Goal: Task Accomplishment & Management: Use online tool/utility

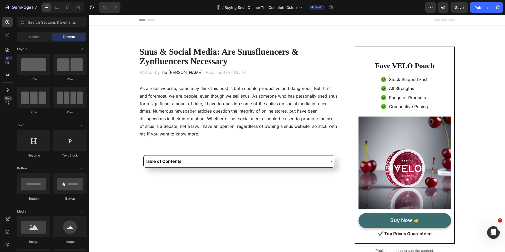
click at [204, 117] on p "As a retail website, some may think this post is both counterproductive and dan…" at bounding box center [239, 111] width 199 height 53
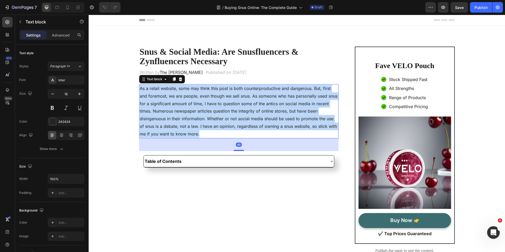
click at [204, 117] on p "As a retail website, some may think this post is both counterproductive and dan…" at bounding box center [239, 111] width 199 height 53
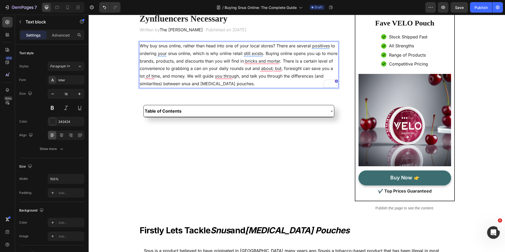
scroll to position [42, 0]
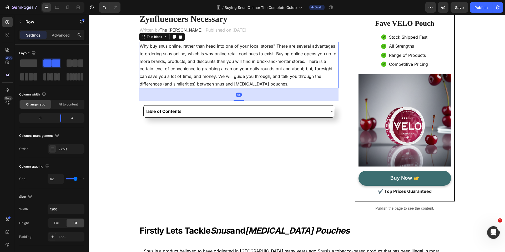
click at [270, 77] on p "Why buy snus online, rather than head into one of your local stores? There are …" at bounding box center [239, 65] width 199 height 46
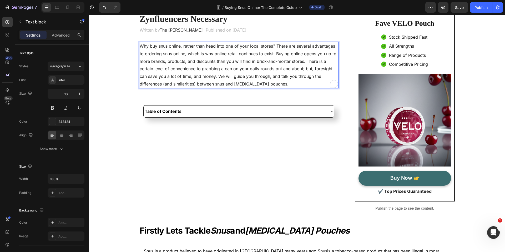
click at [270, 77] on p "Why buy snus online, rather than head into one of your local stores? There are …" at bounding box center [239, 65] width 199 height 46
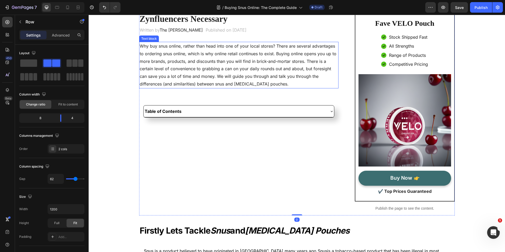
click at [286, 77] on p "Why buy snus online, rather than head into one of your local stores? There are …" at bounding box center [239, 65] width 199 height 46
click at [288, 78] on p "Why buy snus online, rather than head into one of your local stores? There are …" at bounding box center [239, 65] width 199 height 46
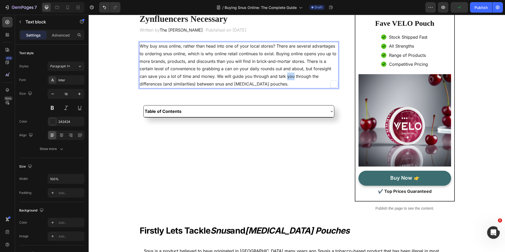
click at [289, 77] on p "Why buy snus online, rather than head into one of your local stores? There are …" at bounding box center [239, 65] width 199 height 46
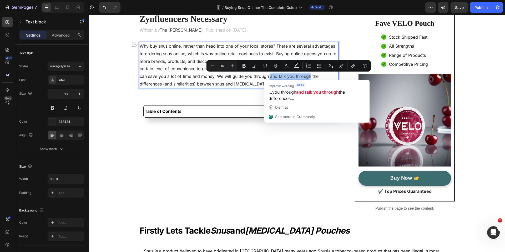
drag, startPoint x: 309, startPoint y: 75, endPoint x: 269, endPoint y: 77, distance: 39.7
click at [269, 77] on p "Why buy snus online, rather than head into one of your local stores? There are …" at bounding box center [239, 65] width 199 height 46
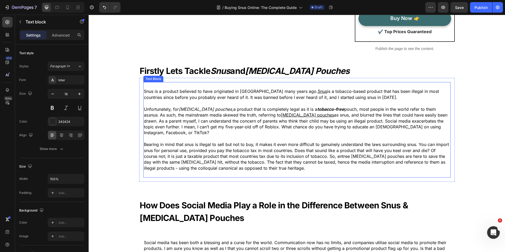
scroll to position [205, 0]
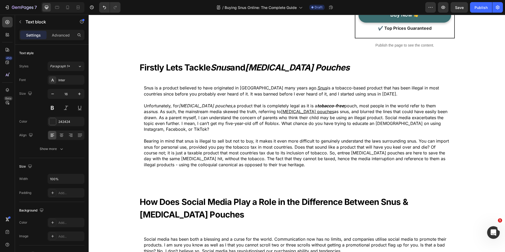
click at [230, 68] on strong "Snus" at bounding box center [220, 67] width 20 height 10
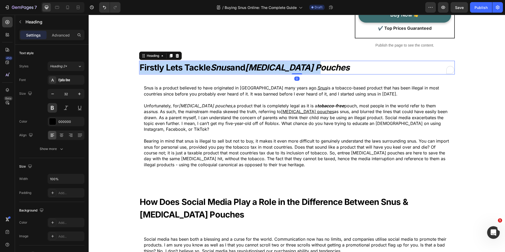
click at [230, 68] on strong "Snus" at bounding box center [220, 67] width 20 height 10
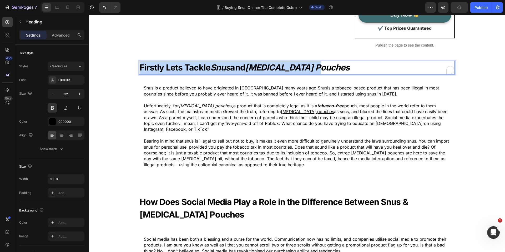
scroll to position [205, 0]
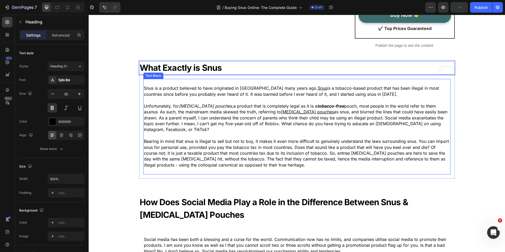
click at [252, 146] on p "Bearing in mind that snus is illegal to sell but not to buy, it makes it even m…" at bounding box center [297, 152] width 306 height 29
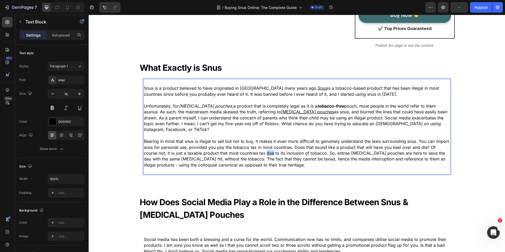
click at [252, 146] on p "Bearing in mind that snus is illegal to sell but not to buy, it makes it even m…" at bounding box center [297, 152] width 306 height 29
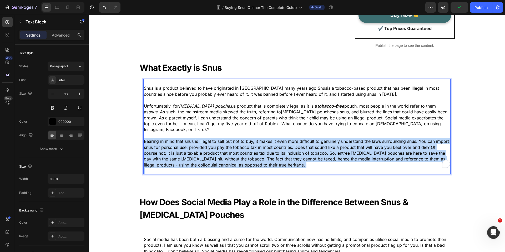
click at [252, 146] on p "Bearing in mind that snus is illegal to sell but not to buy, it makes it even m…" at bounding box center [297, 152] width 306 height 29
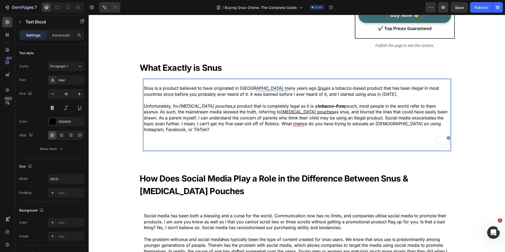
click at [220, 115] on p "Unfortunately, for nicotine pouches, a product that is completely legal as it i…" at bounding box center [297, 117] width 306 height 29
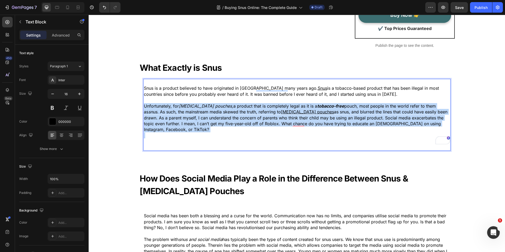
click at [220, 115] on p "Unfortunately, for nicotine pouches, a product that is completely legal as it i…" at bounding box center [297, 117] width 306 height 29
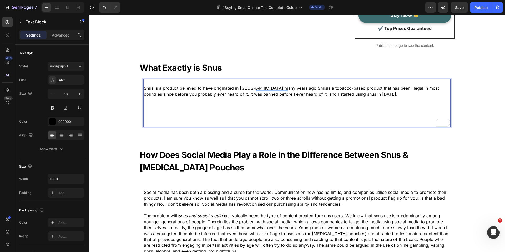
click at [199, 89] on p "Snus is a product believed to have originated in Sweden many years ago. Snus is…" at bounding box center [297, 91] width 306 height 12
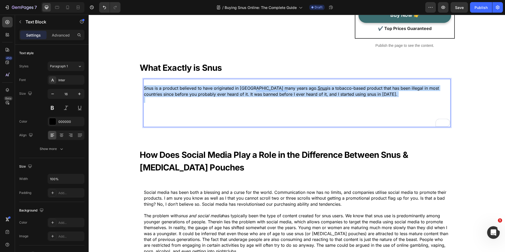
click at [199, 89] on p "Snus is a product believed to have originated in Sweden many years ago. Snus is…" at bounding box center [297, 91] width 306 height 12
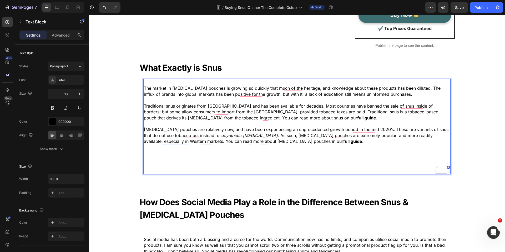
click at [205, 160] on p "Rich Text Editor. Editing area: main" at bounding box center [297, 159] width 306 height 6
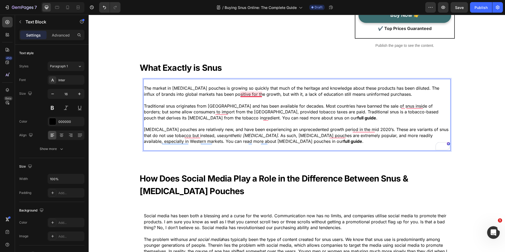
scroll to position [205, 0]
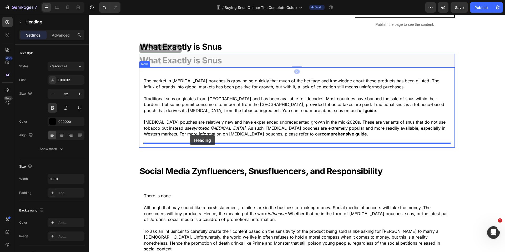
drag, startPoint x: 143, startPoint y: 49, endPoint x: 190, endPoint y: 135, distance: 97.7
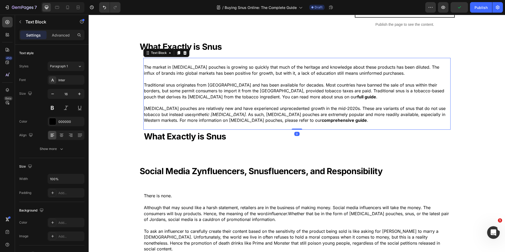
click at [158, 65] on p "The market in [MEDICAL_DATA] pouches is growing so quickly that much of the her…" at bounding box center [297, 70] width 306 height 12
drag, startPoint x: 177, startPoint y: 53, endPoint x: 174, endPoint y: 57, distance: 5.1
click at [177, 53] on icon at bounding box center [178, 53] width 4 height 4
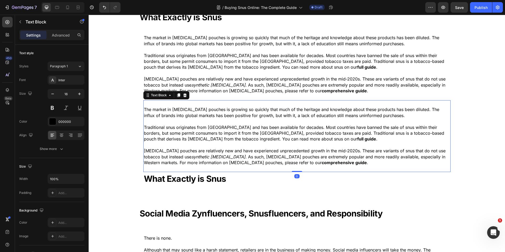
scroll to position [256, 0]
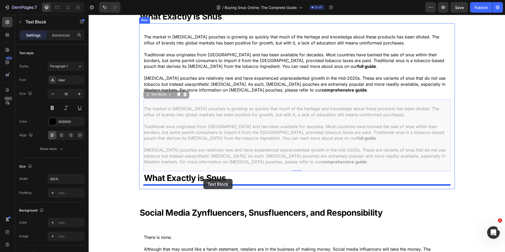
drag, startPoint x: 148, startPoint y: 96, endPoint x: 204, endPoint y: 179, distance: 99.7
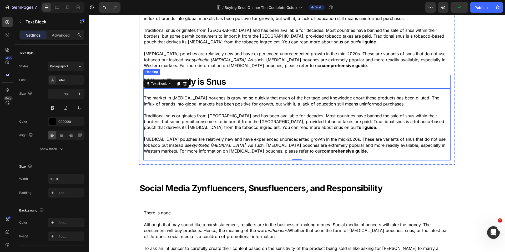
scroll to position [278, 0]
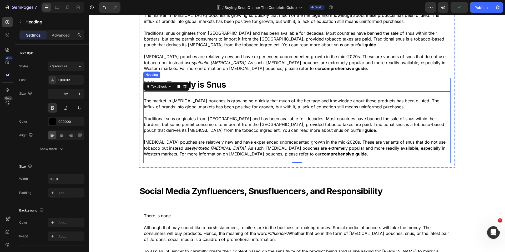
click at [202, 82] on strong "What Exactly is Snus" at bounding box center [185, 84] width 82 height 10
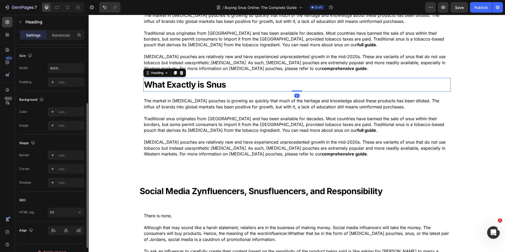
scroll to position [119, 0]
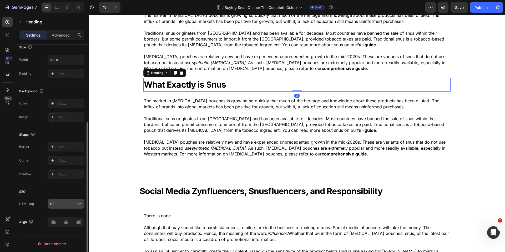
click at [70, 208] on button "H2" at bounding box center [66, 203] width 37 height 9
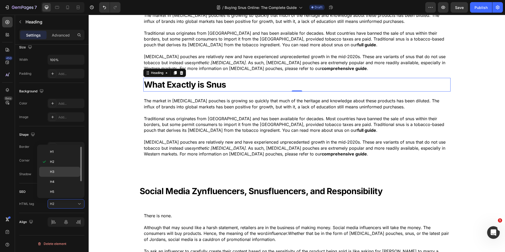
click at [68, 177] on div "H3" at bounding box center [59, 182] width 41 height 10
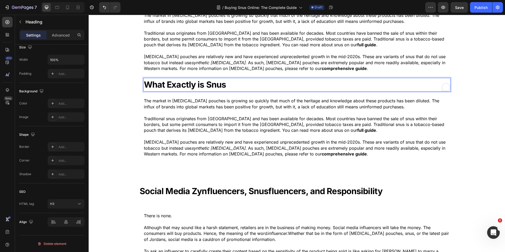
click at [183, 85] on strong "What Exactly is Snus" at bounding box center [185, 84] width 82 height 10
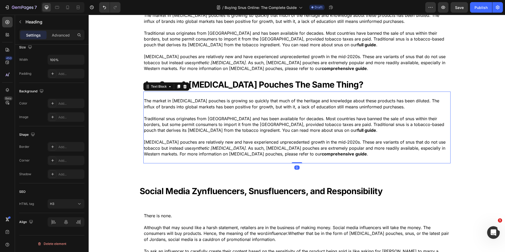
click at [206, 149] on icon "synthetic [MEDICAL_DATA]" at bounding box center [218, 147] width 54 height 5
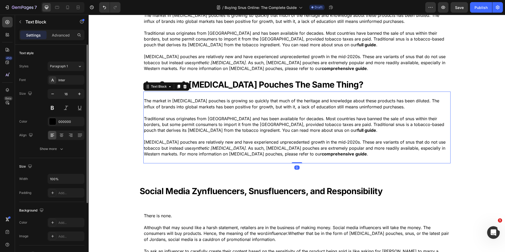
click at [206, 149] on icon "synthetic [MEDICAL_DATA]" at bounding box center [218, 147] width 54 height 5
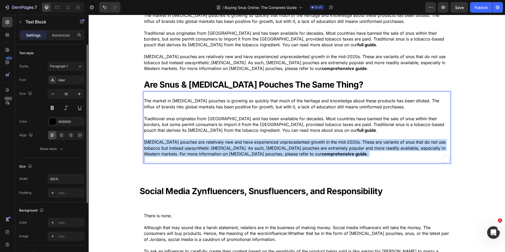
click at [206, 149] on icon "synthetic [MEDICAL_DATA]" at bounding box center [218, 147] width 54 height 5
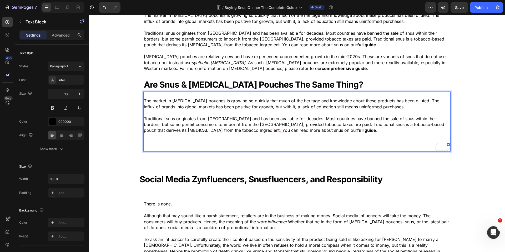
click at [194, 124] on p "Traditional snus originates from Sweden and has been available for decades. Mos…" at bounding box center [297, 125] width 306 height 18
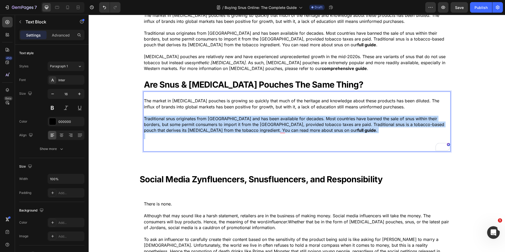
click at [194, 124] on p "Traditional snus originates from Sweden and has been available for decades. Mos…" at bounding box center [297, 125] width 306 height 18
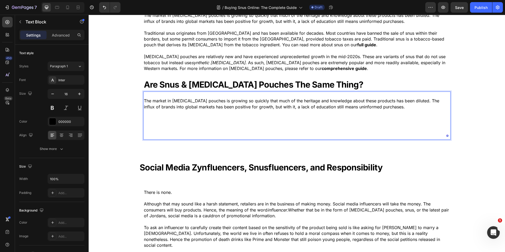
click at [179, 107] on p "The market in [MEDICAL_DATA] pouches is growing so quickly that much of the her…" at bounding box center [297, 104] width 306 height 12
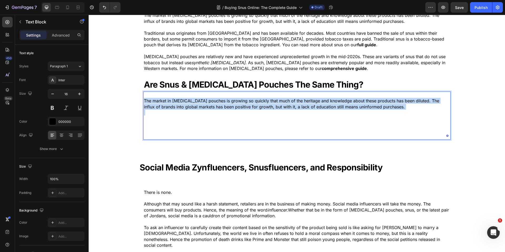
click at [179, 107] on p "The market in [MEDICAL_DATA] pouches is growing so quickly that much of the her…" at bounding box center [297, 104] width 306 height 12
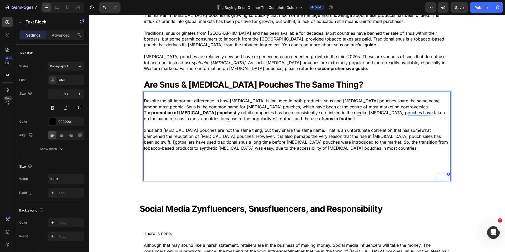
click at [269, 114] on p "Despite the all-important difference in how nicotine is included in both produc…" at bounding box center [297, 110] width 306 height 24
click at [187, 171] on p "Rich Text Editor. Editing area: main" at bounding box center [297, 172] width 306 height 6
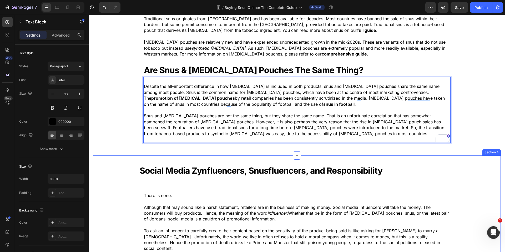
scroll to position [293, 0]
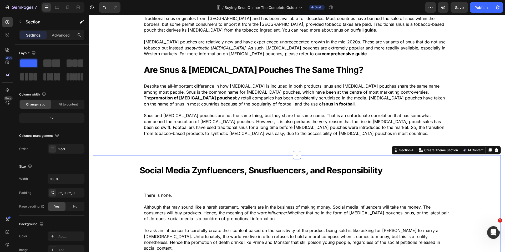
click at [120, 165] on div "Social Media Zynfluencers, Snusfluencers, and Responsibility Heading Row There …" at bounding box center [297, 230] width 408 height 133
drag, startPoint x: 498, startPoint y: 149, endPoint x: 441, endPoint y: 166, distance: 59.6
click at [498, 149] on icon at bounding box center [496, 150] width 4 height 4
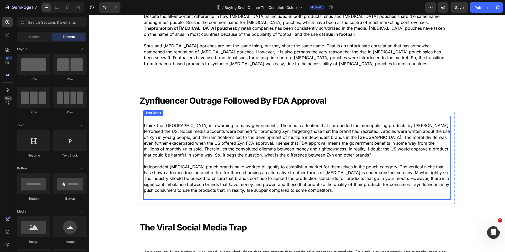
scroll to position [357, 0]
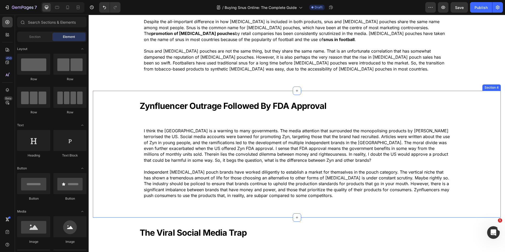
click at [107, 99] on div "Zynfluencer Outrage Followed By FDA Approval Heading Row I think the United Sta…" at bounding box center [297, 154] width 408 height 110
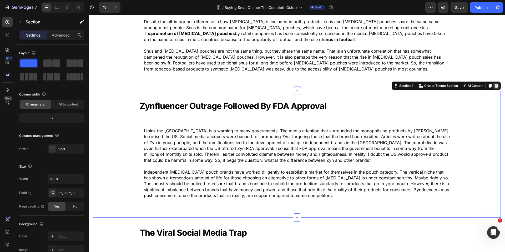
click at [494, 86] on icon at bounding box center [496, 86] width 4 height 4
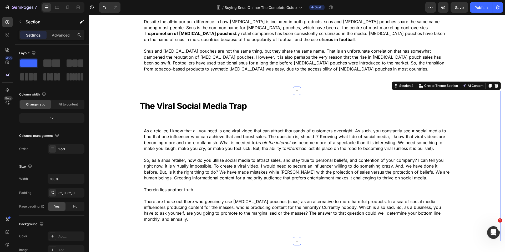
drag, startPoint x: 96, startPoint y: 98, endPoint x: 151, endPoint y: 100, distance: 55.3
click at [96, 98] on div "The Viral Social Media Trap Heading Row As a retailer, I know that all you need…" at bounding box center [297, 166] width 408 height 150
click at [496, 87] on icon at bounding box center [496, 86] width 3 height 4
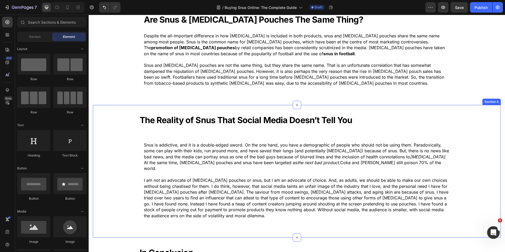
scroll to position [347, 0]
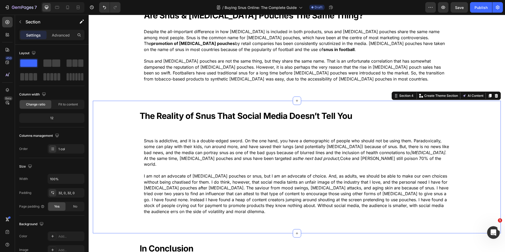
click at [111, 116] on div "The Reality of Snus That Social Media Doesn’t Tell You Heading Row Snus is addi…" at bounding box center [297, 167] width 408 height 116
drag, startPoint x: 498, startPoint y: 96, endPoint x: 481, endPoint y: 97, distance: 16.9
click at [498, 96] on icon at bounding box center [496, 96] width 4 height 4
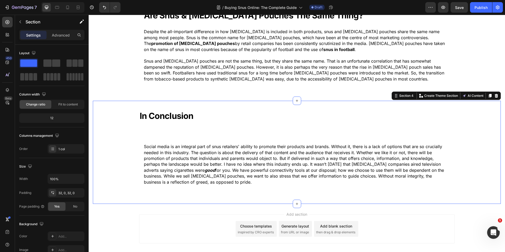
click at [138, 104] on div "In Conclusion Heading Row Social media is an integral part of snus retailers' a…" at bounding box center [297, 152] width 408 height 103
click at [499, 95] on div at bounding box center [496, 96] width 6 height 6
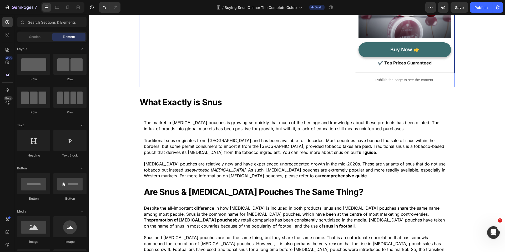
scroll to position [174, 0]
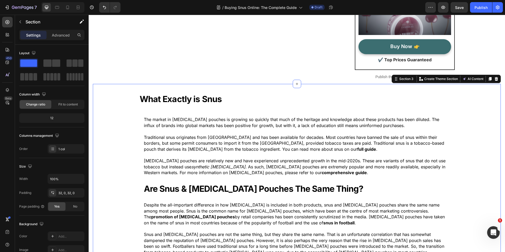
click at [121, 95] on div "⁠⁠⁠⁠⁠⁠⁠ What Exactly is Snus Heading The market in nicotine pouches is growing …" at bounding box center [297, 178] width 408 height 173
drag, startPoint x: 491, startPoint y: 79, endPoint x: 484, endPoint y: 79, distance: 6.6
click at [491, 79] on icon at bounding box center [490, 79] width 3 height 4
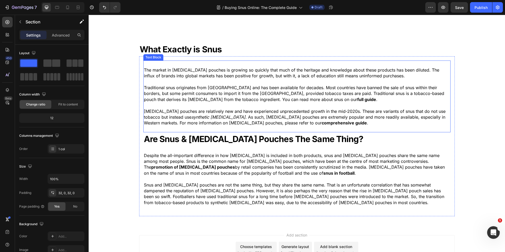
scroll to position [415, 0]
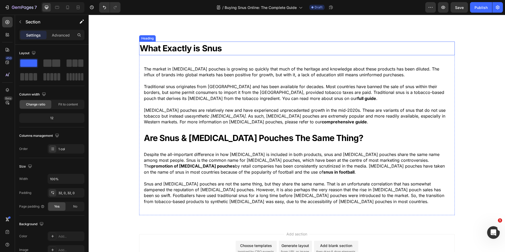
click at [179, 50] on strong "What Exactly is Snus" at bounding box center [181, 48] width 82 height 10
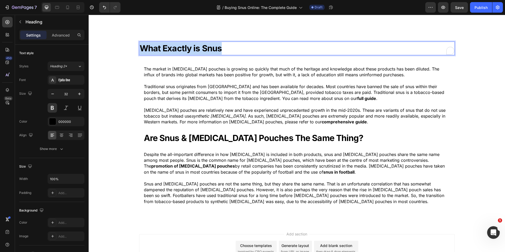
click at [179, 50] on strong "What Exactly is Snus" at bounding box center [181, 48] width 82 height 10
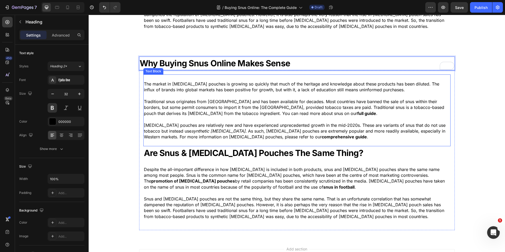
scroll to position [401, 0]
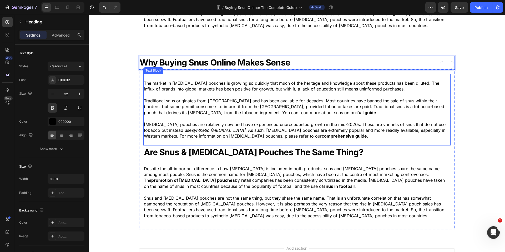
click at [220, 132] on p "Nicotine pouches are relatively new and have experienced unprecedented growth i…" at bounding box center [297, 131] width 306 height 18
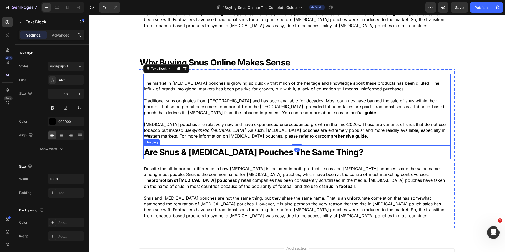
click at [227, 154] on strong "Are Snus & [MEDICAL_DATA] Pouches The Same Thing?" at bounding box center [253, 152] width 219 height 10
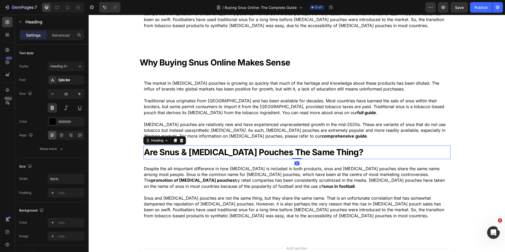
click at [180, 140] on icon at bounding box center [181, 140] width 4 height 4
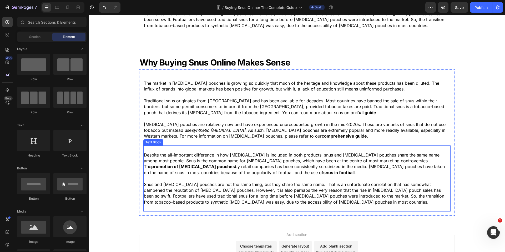
click at [181, 152] on p "Despite the all-important difference in how nicotine is included in both produc…" at bounding box center [297, 164] width 306 height 24
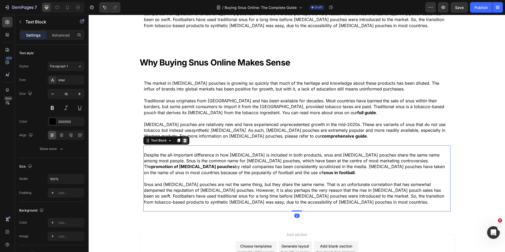
click at [185, 140] on icon at bounding box center [185, 140] width 4 height 4
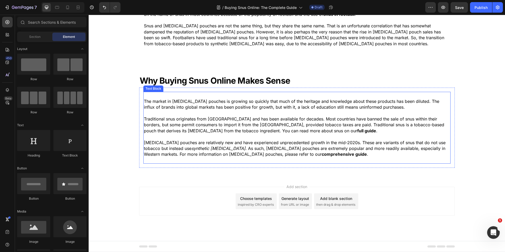
scroll to position [382, 0]
click at [189, 128] on p "Traditional snus originates from Sweden and has been available for decades. Mos…" at bounding box center [297, 125] width 306 height 18
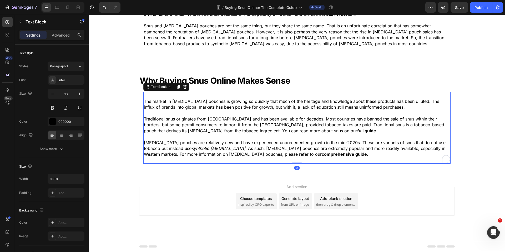
click at [229, 146] on p "Nicotine pouches are relatively new and have experienced unprecedented growth i…" at bounding box center [297, 149] width 306 height 18
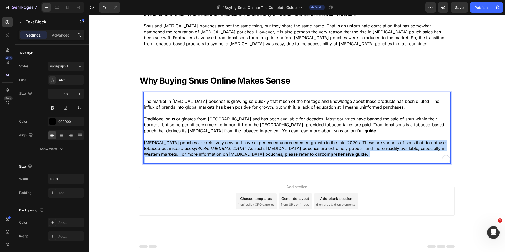
click at [229, 146] on p "Nicotine pouches are relatively new and have experienced unprecedented growth i…" at bounding box center [297, 149] width 306 height 18
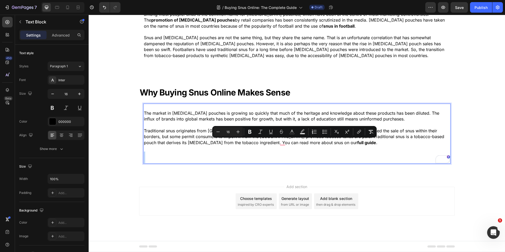
scroll to position [371, 0]
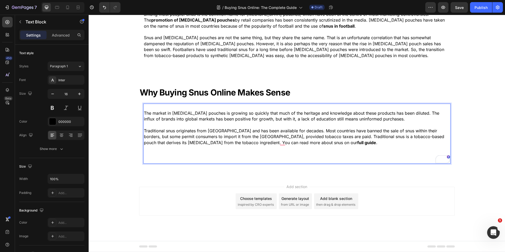
click at [213, 136] on p "Traditional snus originates from Sweden and has been available for decades. Mos…" at bounding box center [297, 137] width 306 height 18
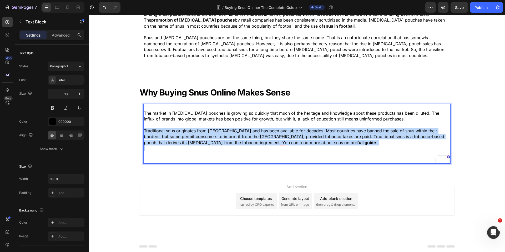
click at [213, 136] on p "Traditional snus originates from Sweden and has been available for decades. Mos…" at bounding box center [297, 137] width 306 height 18
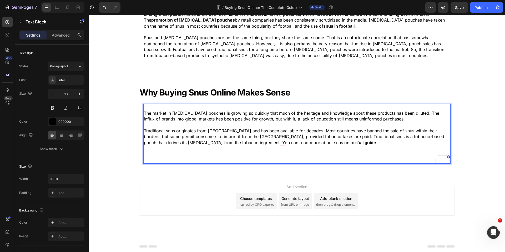
scroll to position [359, 0]
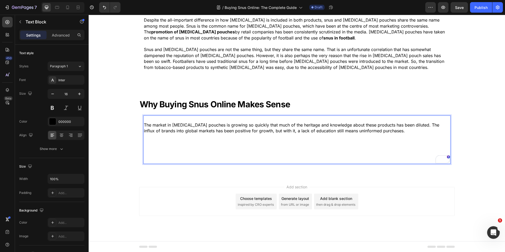
click at [203, 127] on p "The market in [MEDICAL_DATA] pouches is growing so quickly that much of the her…" at bounding box center [297, 128] width 306 height 12
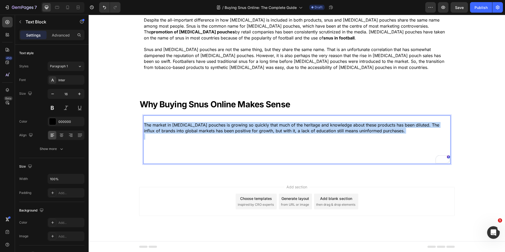
click at [203, 127] on p "The market in [MEDICAL_DATA] pouches is growing so quickly that much of the her…" at bounding box center [297, 128] width 306 height 12
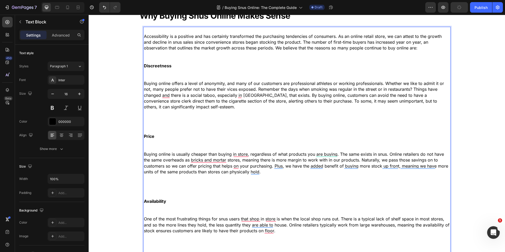
scroll to position [471, 0]
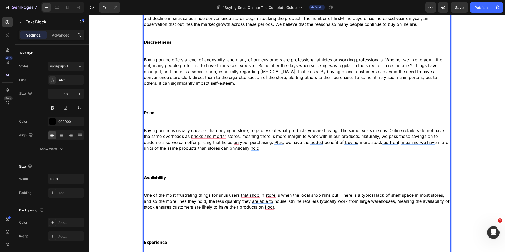
click at [160, 100] on p "Rich Text Editor. Editing area: main" at bounding box center [297, 104] width 306 height 12
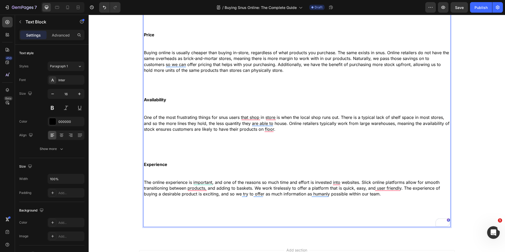
scroll to position [568, 0]
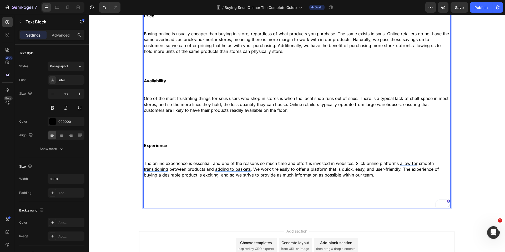
click at [180, 192] on p "Rich Text Editor. Editing area: main" at bounding box center [297, 193] width 306 height 6
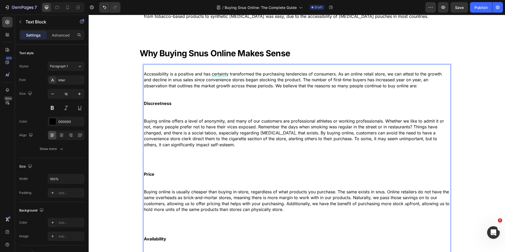
scroll to position [409, 0]
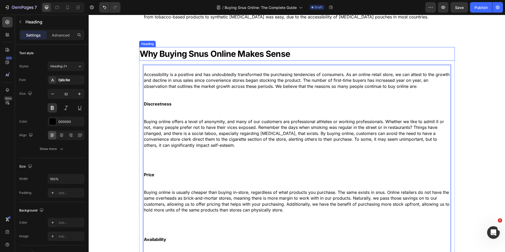
click at [154, 52] on strong "Why Buying Snus Online Makes Sense" at bounding box center [215, 54] width 150 height 10
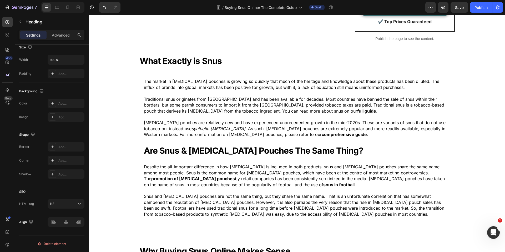
scroll to position [215, 0]
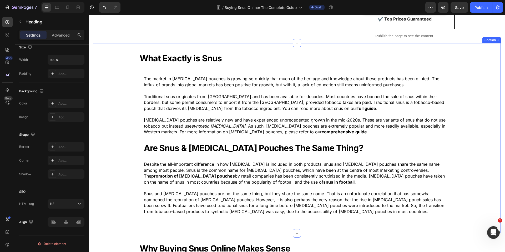
click at [127, 59] on div "What Exactly is Snus Heading The market in nicotine pouches is growing so quick…" at bounding box center [297, 138] width 408 height 173
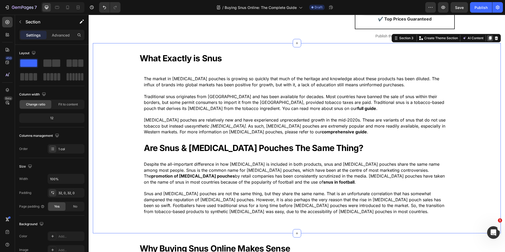
click at [491, 38] on icon at bounding box center [490, 38] width 3 height 4
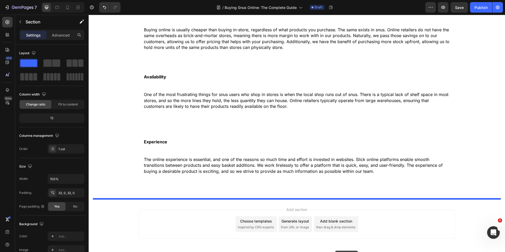
scroll to position [785, 0]
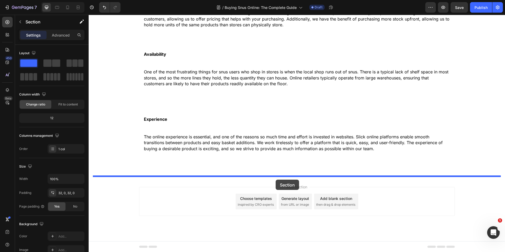
drag, startPoint x: 396, startPoint y: 28, endPoint x: 274, endPoint y: 180, distance: 195.0
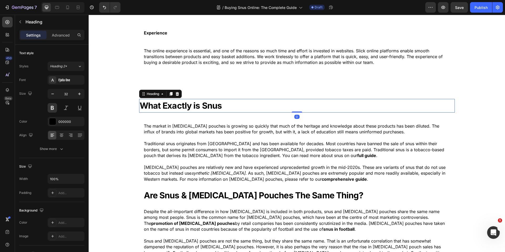
click at [194, 105] on strong "What Exactly is Snus" at bounding box center [181, 105] width 82 height 10
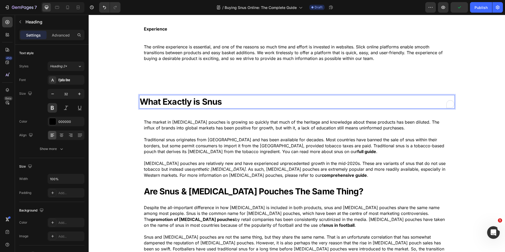
click at [195, 104] on strong "What Exactly is Snus" at bounding box center [181, 102] width 82 height 10
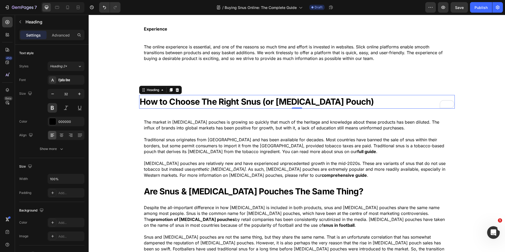
click at [280, 169] on p "Nicotine pouches are relatively new and have experienced unprecedented growth i…" at bounding box center [297, 169] width 306 height 18
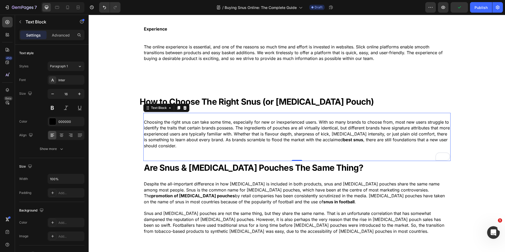
click at [204, 166] on strong "Are Snus & [MEDICAL_DATA] Pouches The Same Thing?" at bounding box center [253, 168] width 219 height 10
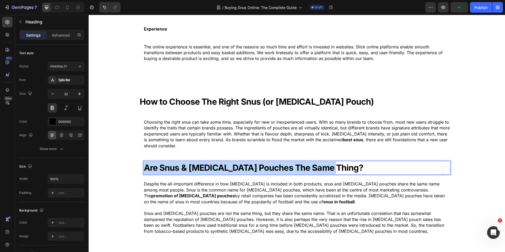
click at [204, 166] on strong "Are Snus & [MEDICAL_DATA] Pouches The Same Thing?" at bounding box center [253, 168] width 219 height 10
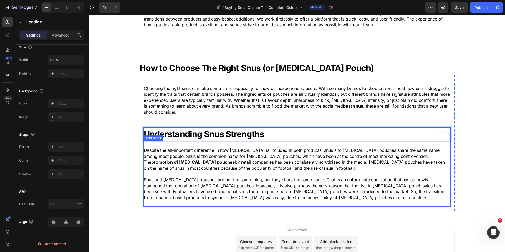
scroll to position [720, 0]
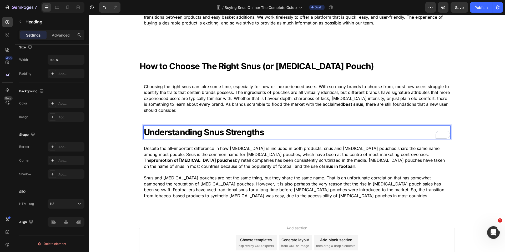
click at [219, 187] on p "Snus and [MEDICAL_DATA] pouches are not the same thing, but they share the same…" at bounding box center [297, 187] width 306 height 24
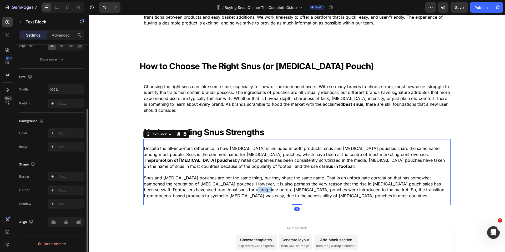
scroll to position [0, 0]
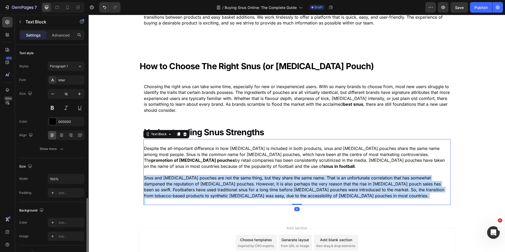
click at [219, 187] on p "Snus and [MEDICAL_DATA] pouches are not the same thing, but they share the same…" at bounding box center [297, 187] width 306 height 24
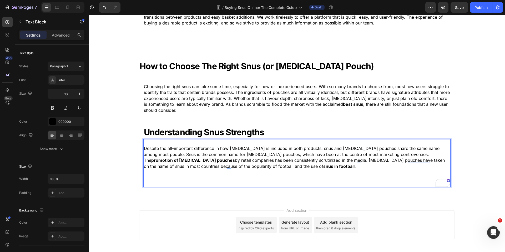
click at [194, 160] on p "Despite the all-important difference in how nicotine is included in both produc…" at bounding box center [297, 157] width 306 height 24
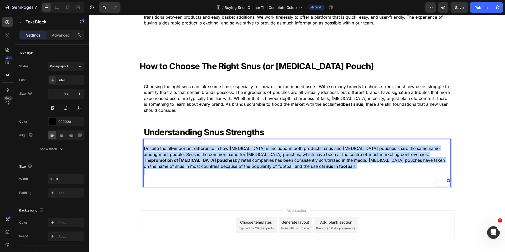
click at [194, 160] on p "Despite the all-important difference in how nicotine is included in both produc…" at bounding box center [297, 157] width 306 height 24
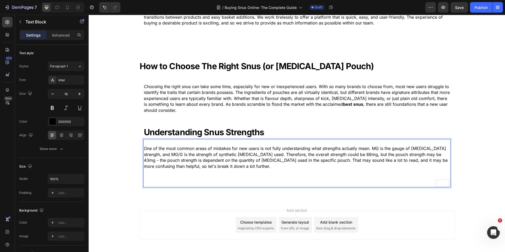
click at [184, 183] on p "Rich Text Editor. Editing area: main" at bounding box center [297, 184] width 306 height 6
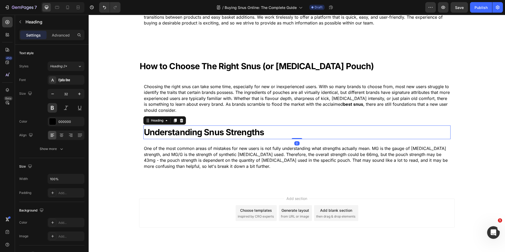
drag, startPoint x: 179, startPoint y: 129, endPoint x: 171, endPoint y: 128, distance: 8.3
click at [179, 129] on strong "Understanding Snus Strengths" at bounding box center [204, 132] width 120 height 10
click at [174, 120] on icon at bounding box center [175, 120] width 4 height 4
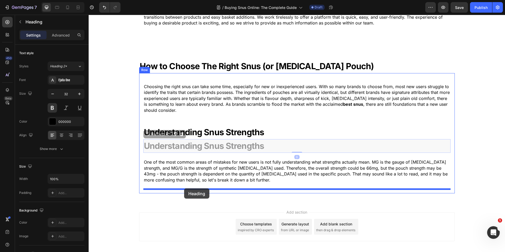
drag, startPoint x: 148, startPoint y: 135, endPoint x: 184, endPoint y: 188, distance: 64.3
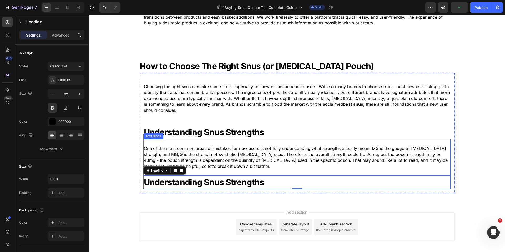
click at [165, 145] on p "One of the most common areas of mistakes for new users is not fully understandi…" at bounding box center [297, 157] width 306 height 24
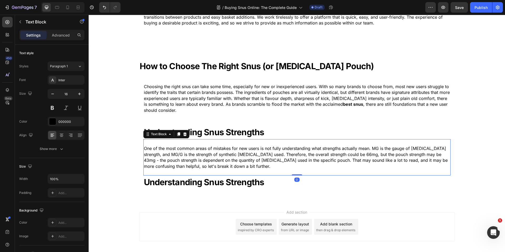
drag, startPoint x: 177, startPoint y: 135, endPoint x: 164, endPoint y: 137, distance: 13.8
click at [177, 135] on icon at bounding box center [178, 134] width 4 height 4
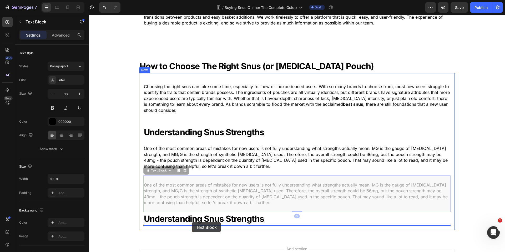
drag, startPoint x: 148, startPoint y: 172, endPoint x: 192, endPoint y: 222, distance: 66.7
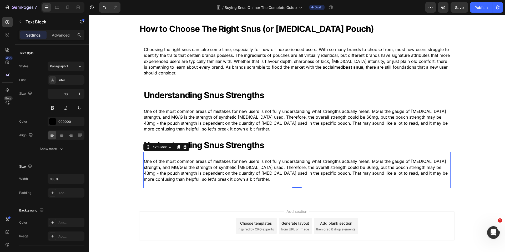
scroll to position [753, 0]
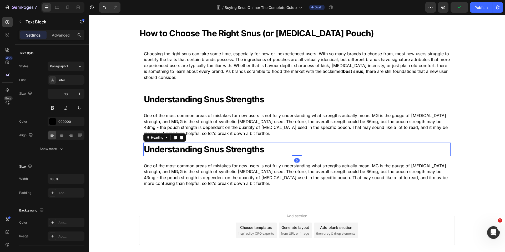
click at [231, 149] on strong "Understanding Snus Strengths" at bounding box center [204, 149] width 120 height 10
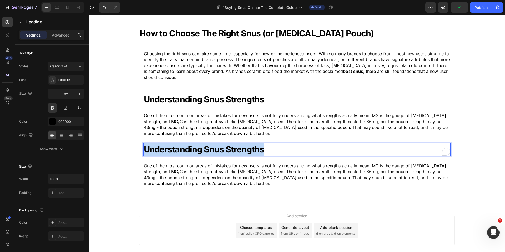
click at [231, 149] on strong "Understanding Snus Strengths" at bounding box center [204, 149] width 120 height 10
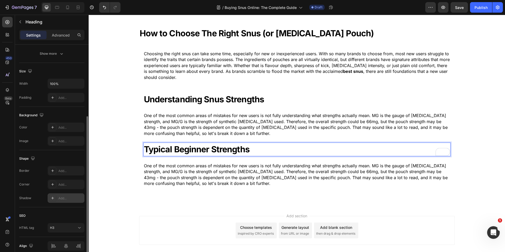
scroll to position [119, 0]
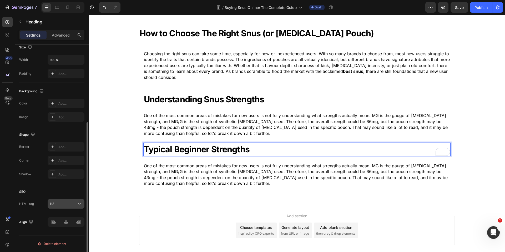
click at [64, 203] on div "H3" at bounding box center [63, 203] width 27 height 5
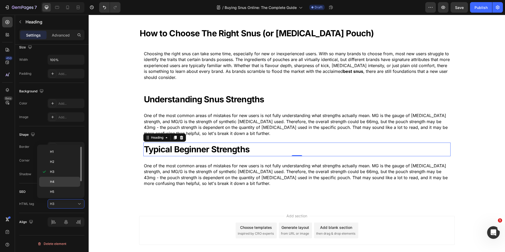
click at [66, 180] on p "H4" at bounding box center [64, 181] width 28 height 5
click at [218, 176] on p "One of the most common areas of mistakes for new users is not fully understandi…" at bounding box center [297, 175] width 306 height 24
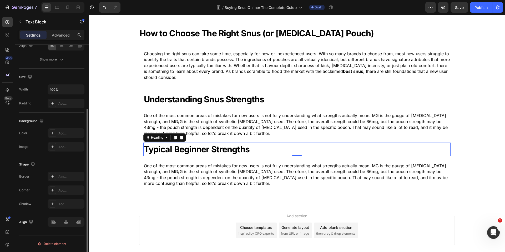
scroll to position [0, 0]
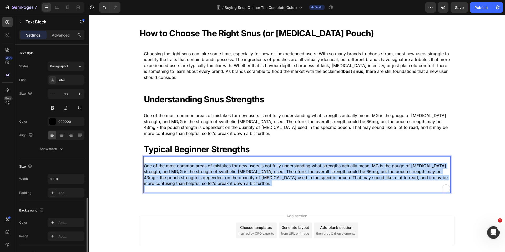
click at [218, 176] on p "One of the most common areas of mistakes for new users is not fully understandi…" at bounding box center [297, 175] width 306 height 24
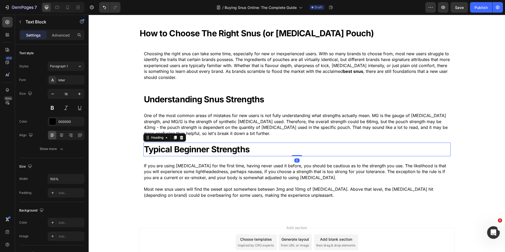
drag, startPoint x: 266, startPoint y: 150, endPoint x: 230, endPoint y: 147, distance: 36.5
click at [265, 150] on h4 "Typical Beginner Strengths" at bounding box center [296, 150] width 307 height 14
click at [175, 137] on icon at bounding box center [175, 138] width 3 height 4
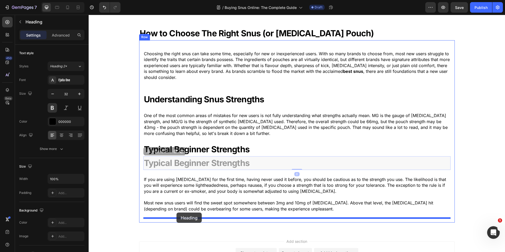
drag, startPoint x: 147, startPoint y: 153, endPoint x: 176, endPoint y: 213, distance: 66.9
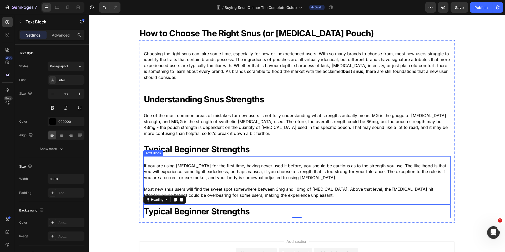
click at [191, 170] on p "If you are using [MEDICAL_DATA] for the first time, having never used it before…" at bounding box center [297, 172] width 306 height 18
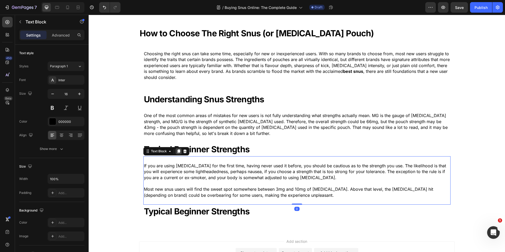
click at [178, 151] on icon at bounding box center [178, 152] width 3 height 4
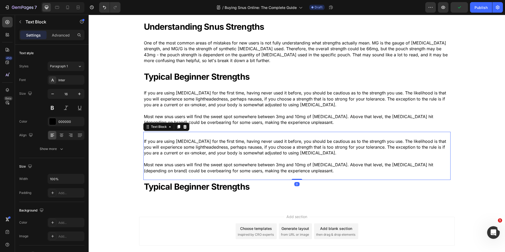
scroll to position [832, 0]
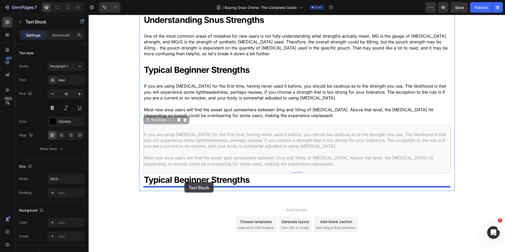
drag, startPoint x: 147, startPoint y: 121, endPoint x: 184, endPoint y: 182, distance: 72.0
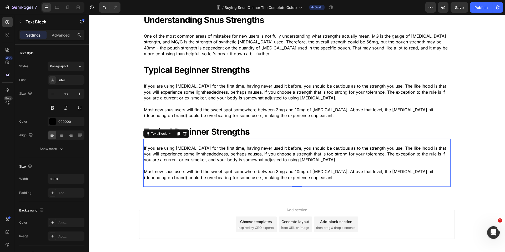
click at [213, 131] on strong "Typical Beginner Strengths" at bounding box center [197, 132] width 106 height 10
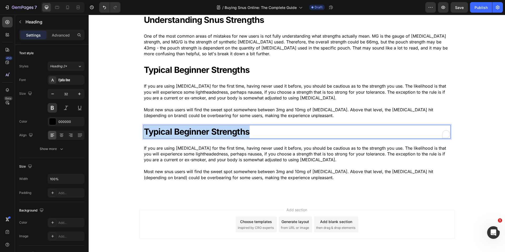
click at [213, 131] on strong "Typical Beginner Strengths" at bounding box center [197, 132] width 106 height 10
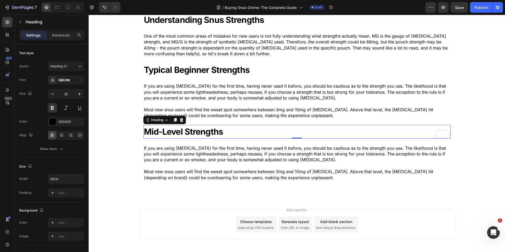
click at [206, 174] on p "Most new snus users will find the sweet spot somewhere between 3mg and 10mg of …" at bounding box center [297, 175] width 306 height 12
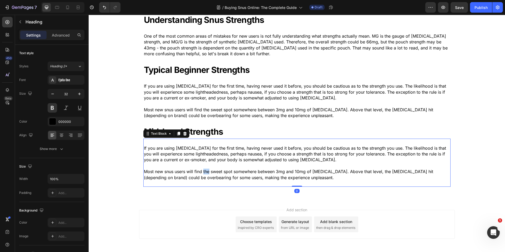
click at [206, 174] on p "Most new snus users will find the sweet spot somewhere between 3mg and 10mg of …" at bounding box center [297, 175] width 306 height 12
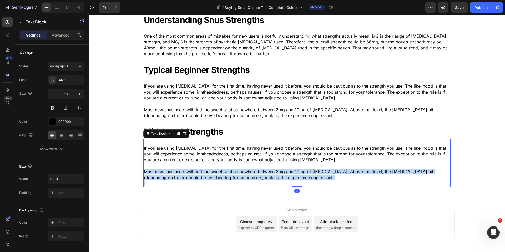
click at [206, 174] on p "Most new snus users will find the sweet spot somewhere between 3mg and 10mg of …" at bounding box center [297, 175] width 306 height 12
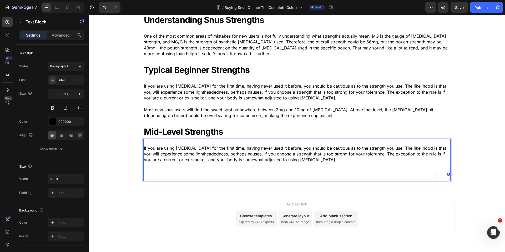
click at [198, 154] on p "If you are using [MEDICAL_DATA] for the first time, having never used it before…" at bounding box center [297, 154] width 306 height 18
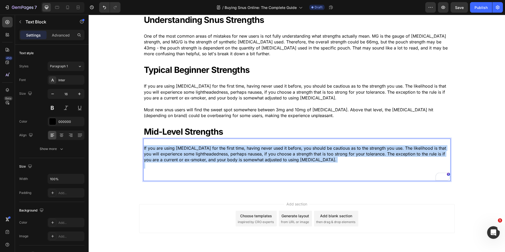
click at [198, 154] on p "If you are using [MEDICAL_DATA] for the first time, having never used it before…" at bounding box center [297, 154] width 306 height 18
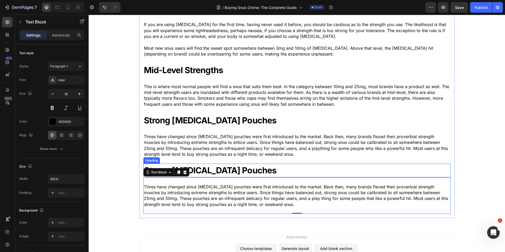
click at [210, 173] on strong "Strong [MEDICAL_DATA] Pouches" at bounding box center [210, 170] width 133 height 10
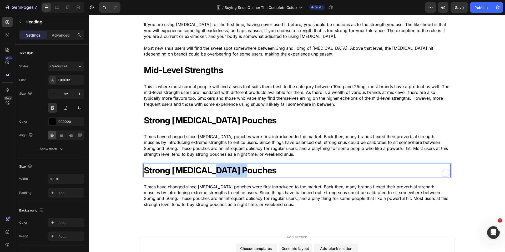
click at [210, 172] on strong "Strong [MEDICAL_DATA] Pouches" at bounding box center [210, 170] width 133 height 10
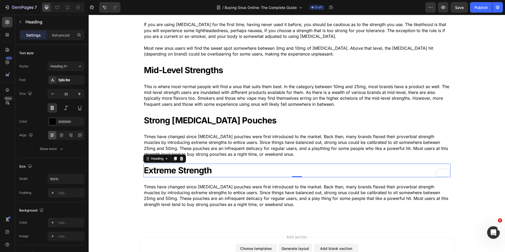
click at [245, 192] on p "Times have changed since [MEDICAL_DATA] pouches were first introduced to the ma…" at bounding box center [297, 196] width 306 height 24
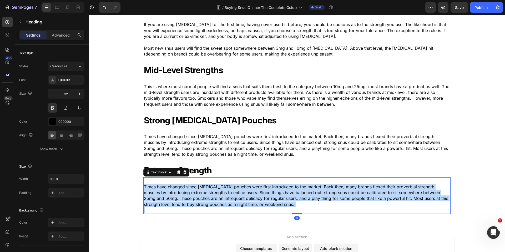
click at [245, 192] on p "Times have changed since [MEDICAL_DATA] pouches were first introduced to the ma…" at bounding box center [297, 196] width 306 height 24
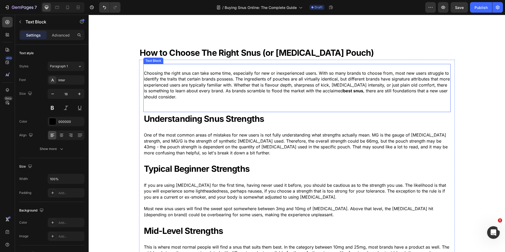
scroll to position [732, 0]
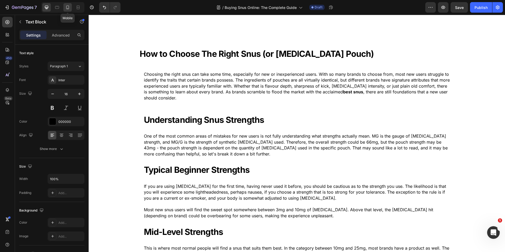
click at [70, 7] on icon at bounding box center [67, 7] width 5 height 5
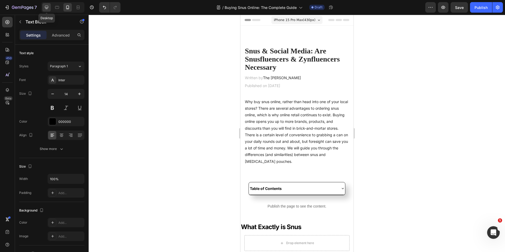
click at [47, 7] on icon at bounding box center [46, 7] width 3 height 3
type input "16"
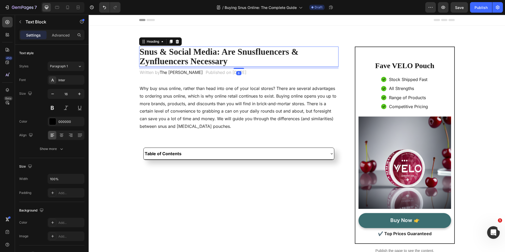
click at [193, 55] on strong "Snus & Social Media: Are Snusfluencers & Zynfluencers Necessary" at bounding box center [219, 56] width 159 height 19
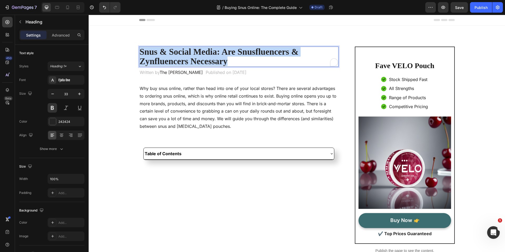
click at [193, 55] on strong "Snus & Social Media: Are Snusfluencers & Zynfluencers Necessary" at bounding box center [219, 56] width 159 height 19
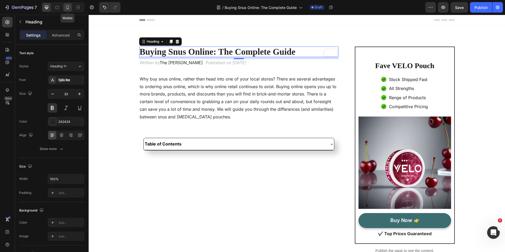
click at [69, 9] on icon at bounding box center [67, 7] width 5 height 5
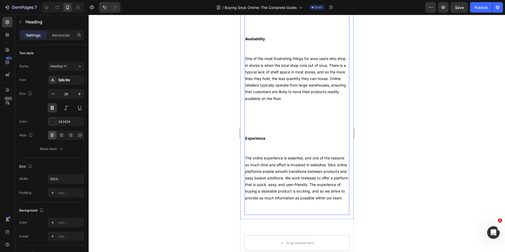
scroll to position [858, 0]
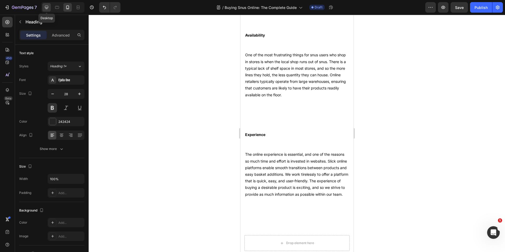
click at [48, 7] on icon at bounding box center [46, 7] width 5 height 5
type input "33"
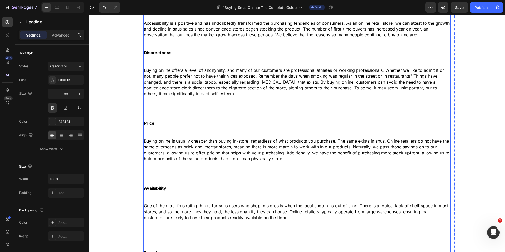
scroll to position [464, 0]
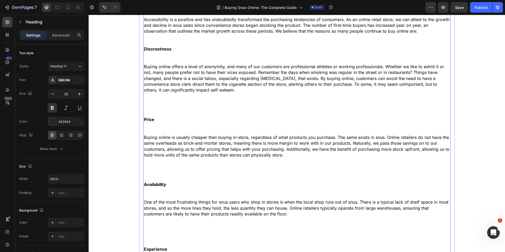
drag, startPoint x: 164, startPoint y: 109, endPoint x: 159, endPoint y: 109, distance: 4.7
click at [163, 109] on p at bounding box center [297, 111] width 306 height 12
click at [156, 108] on p "To enrich screen reader interactions, please activate Accessibility in Grammarl…" at bounding box center [297, 111] width 306 height 12
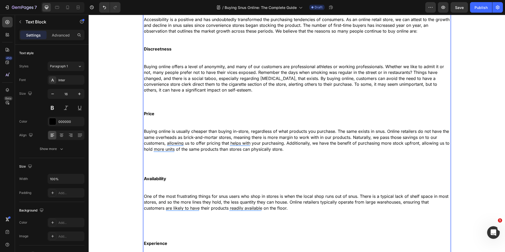
click at [161, 108] on p "Rich Text Editor. Editing area: main" at bounding box center [297, 102] width 306 height 18
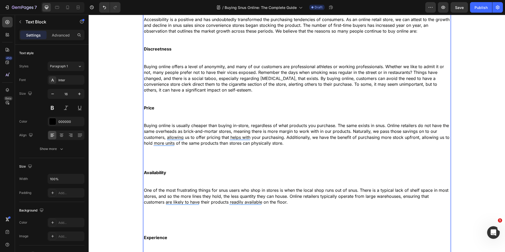
click at [155, 164] on p "Rich Text Editor. Editing area: main" at bounding box center [297, 164] width 306 height 12
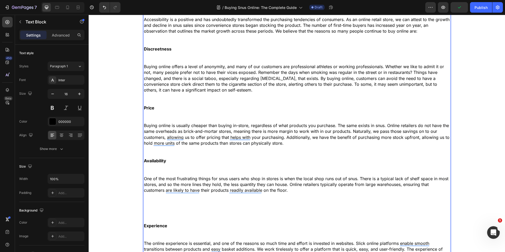
click at [160, 212] on p "Rich Text Editor. Editing area: main" at bounding box center [297, 217] width 306 height 12
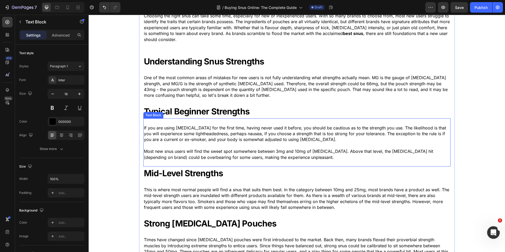
scroll to position [741, 0]
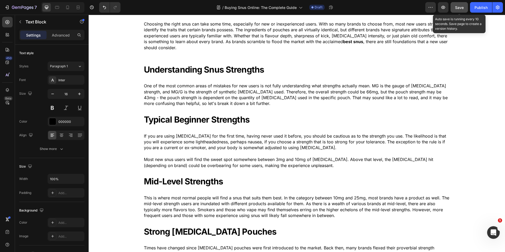
click at [457, 8] on span "Save" at bounding box center [459, 7] width 9 height 4
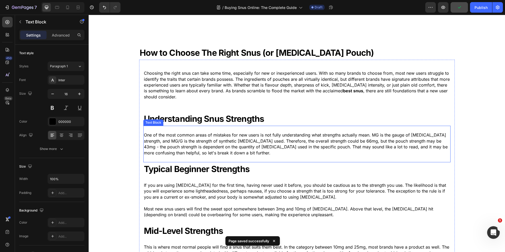
scroll to position [691, 0]
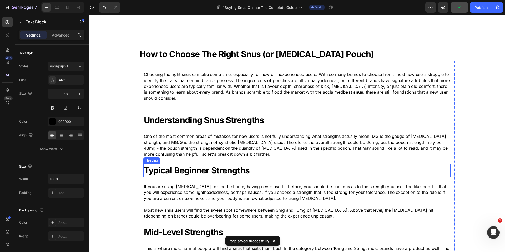
click at [186, 174] on strong "Typical Beginner Strengths" at bounding box center [197, 170] width 106 height 10
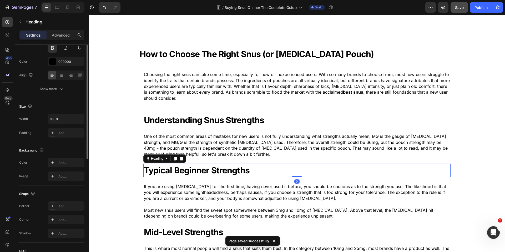
scroll to position [119, 0]
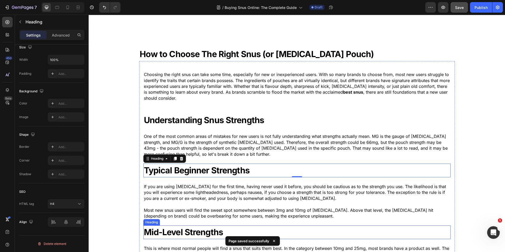
click at [178, 233] on strong "Mid-Level Strengths" at bounding box center [183, 232] width 79 height 10
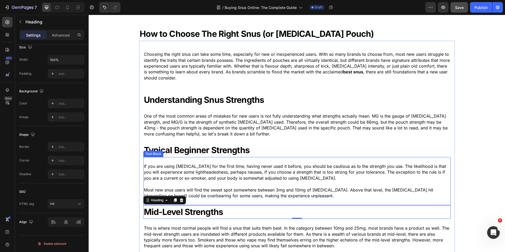
scroll to position [708, 0]
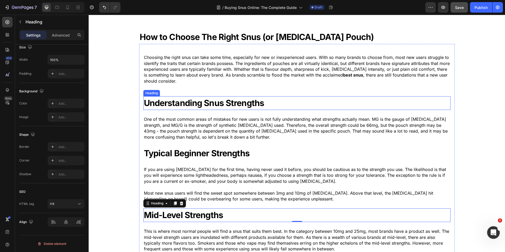
click at [198, 103] on strong "Understanding Snus Strengths" at bounding box center [204, 103] width 120 height 10
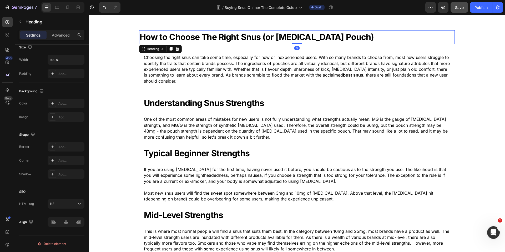
click at [203, 42] on h2 "How to Choose The Right Snus (or [MEDICAL_DATA] Pouch)" at bounding box center [297, 37] width 316 height 14
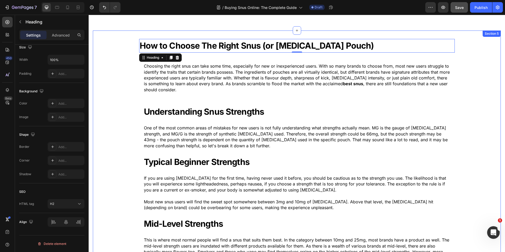
scroll to position [687, 0]
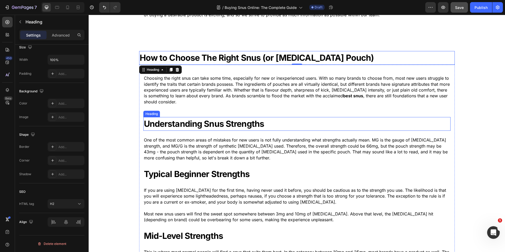
click at [206, 123] on strong "Understanding Snus Strengths" at bounding box center [204, 124] width 120 height 10
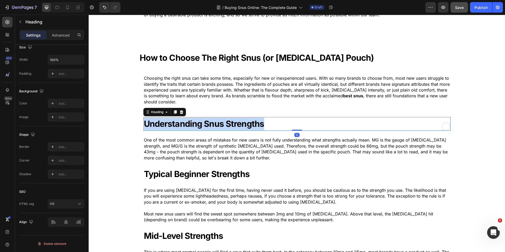
click at [206, 123] on strong "Understanding Snus Strengths" at bounding box center [204, 124] width 120 height 10
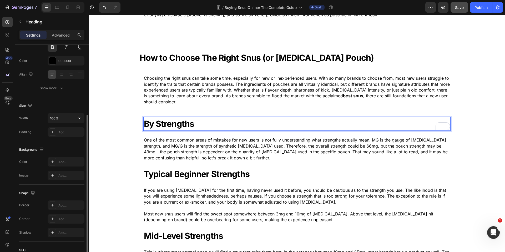
scroll to position [0, 0]
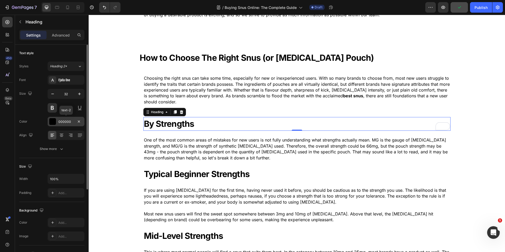
click at [68, 120] on div "000000" at bounding box center [65, 121] width 15 height 5
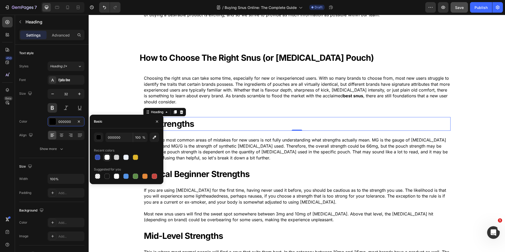
click at [107, 156] on div at bounding box center [106, 157] width 5 height 5
click at [110, 176] on div at bounding box center [107, 176] width 6 height 6
type input "151515"
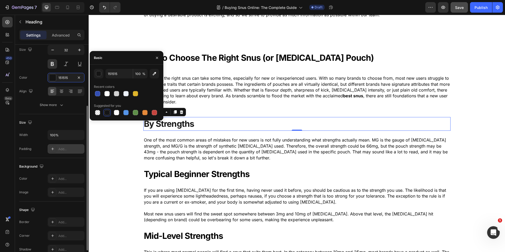
scroll to position [119, 0]
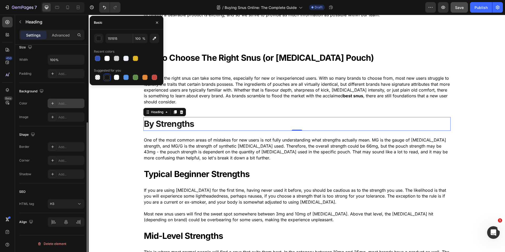
click at [53, 102] on icon at bounding box center [52, 103] width 4 height 4
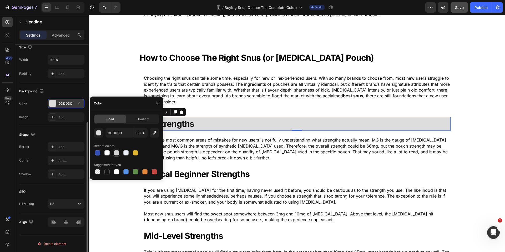
click at [113, 153] on div at bounding box center [116, 153] width 6 height 6
type input "D3D3D3"
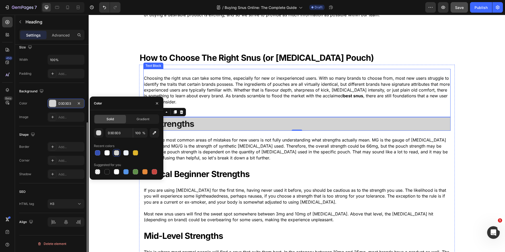
click at [210, 85] on p "Choosing the right snus can take some time, especially for new or inexperienced…" at bounding box center [297, 89] width 306 height 29
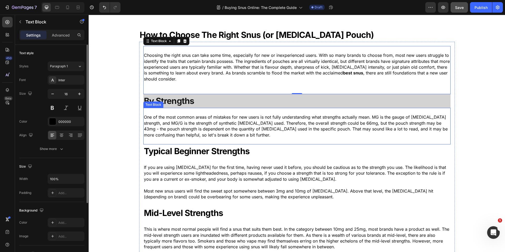
scroll to position [709, 0]
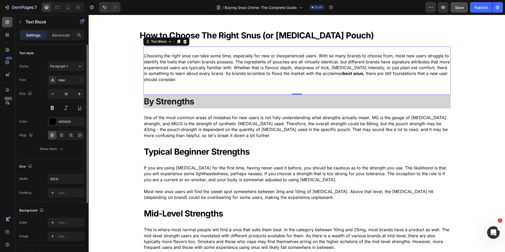
click at [6, 25] on div at bounding box center [7, 22] width 11 height 11
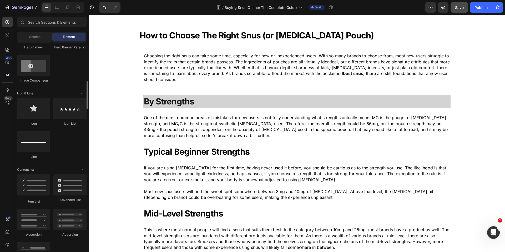
scroll to position [318, 0]
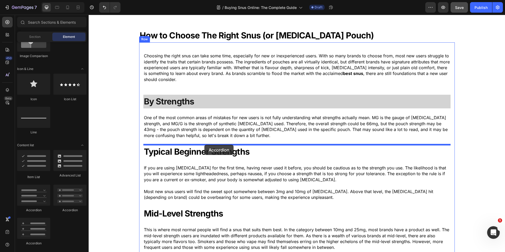
drag, startPoint x: 129, startPoint y: 211, endPoint x: 204, endPoint y: 145, distance: 99.9
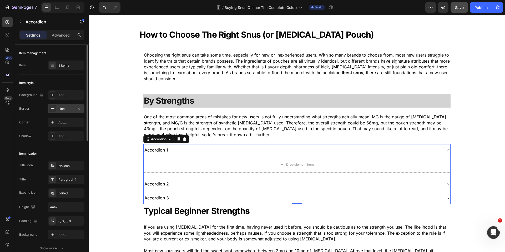
scroll to position [1, 0]
click at [54, 67] on div at bounding box center [52, 64] width 7 height 7
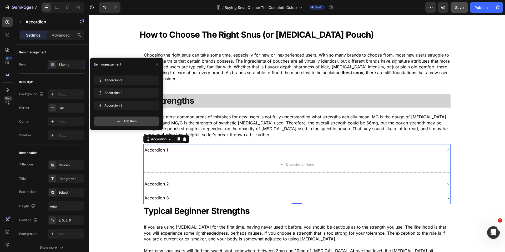
click at [120, 122] on icon at bounding box center [118, 121] width 5 height 5
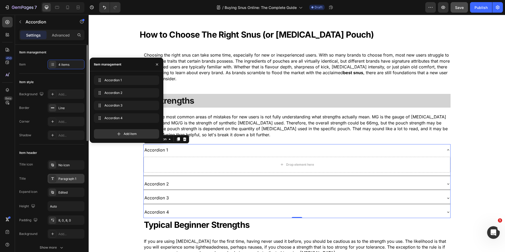
click at [63, 181] on div "Paragraph 1" at bounding box center [66, 178] width 37 height 9
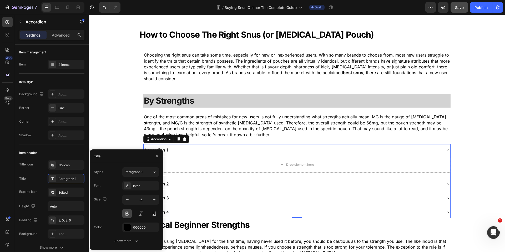
click at [128, 214] on button at bounding box center [126, 213] width 9 height 9
click at [139, 189] on div "Inter" at bounding box center [140, 185] width 37 height 9
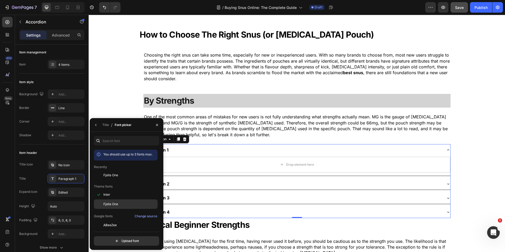
click at [123, 203] on div "Fjalla One" at bounding box center [129, 204] width 53 height 5
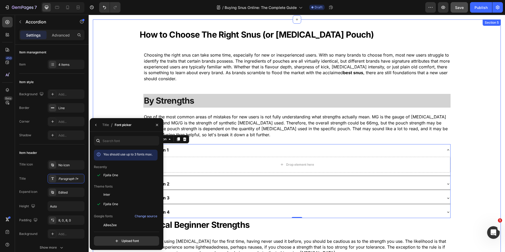
click at [120, 107] on div "How to Choose The Right Snus (or Nicotine Pouch) Heading Choosing the right snu…" at bounding box center [297, 234] width 408 height 412
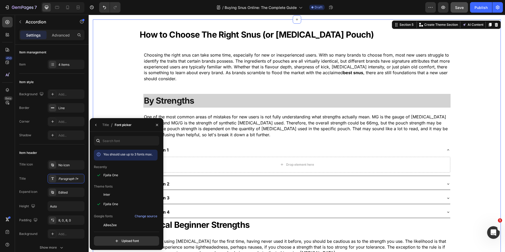
scroll to position [0, 0]
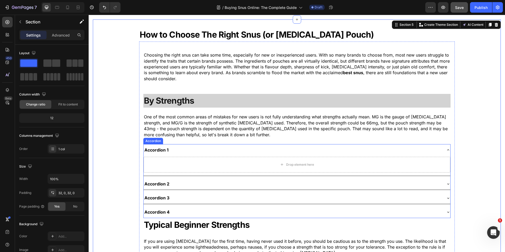
click at [163, 150] on div "Accordion 1" at bounding box center [157, 149] width 26 height 7
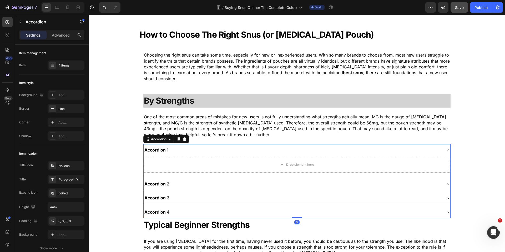
click at [163, 150] on div "Accordion 1" at bounding box center [157, 149] width 26 height 7
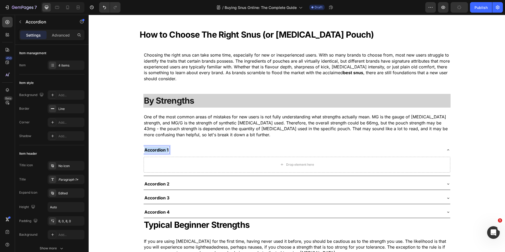
click at [163, 150] on p "Accordion 1" at bounding box center [156, 150] width 24 height 6
click at [8, 24] on icon at bounding box center [8, 22] width 4 height 4
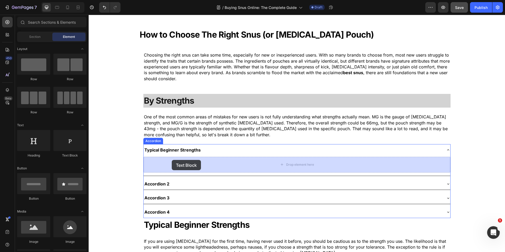
drag, startPoint x: 156, startPoint y: 154, endPoint x: 172, endPoint y: 160, distance: 16.7
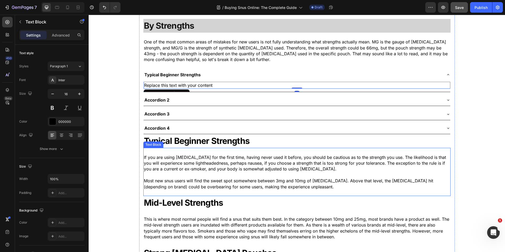
scroll to position [790, 0]
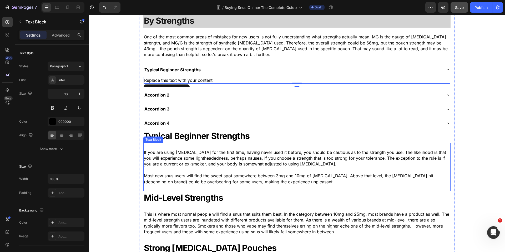
click at [193, 173] on p "Most new snus users will find the sweet spot somewhere between 3mg and 10mg of …" at bounding box center [297, 179] width 306 height 12
click at [278, 179] on p "Most new snus users will find the sweet spot somewhere between 3mg and 10mg of …" at bounding box center [297, 179] width 306 height 12
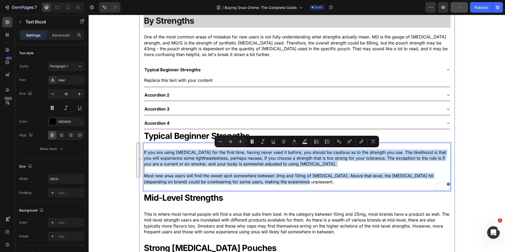
drag, startPoint x: 292, startPoint y: 181, endPoint x: 155, endPoint y: 154, distance: 139.3
click at [143, 152] on div "If you are using nicotine for the first time, having never used it before, you …" at bounding box center [296, 167] width 307 height 48
copy div "If you are using nicotine for the first time, having never used it before, you …"
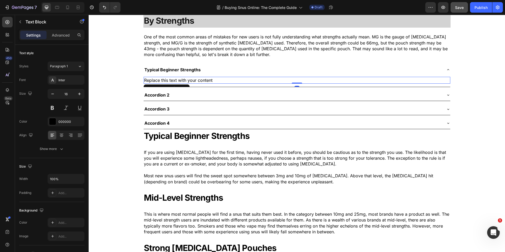
click at [174, 79] on div "Replace this text with your content" at bounding box center [297, 80] width 307 height 7
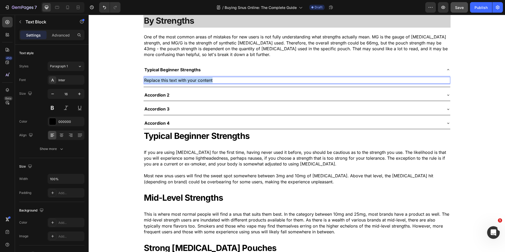
click at [174, 79] on p "Replace this text with your content" at bounding box center [297, 80] width 306 height 6
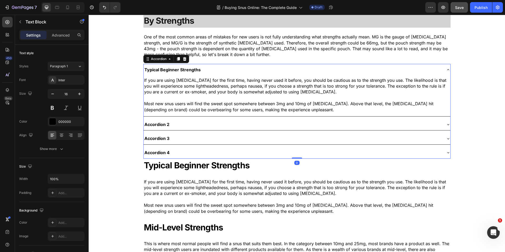
click at [210, 68] on div "Typical Beginner Strengths" at bounding box center [293, 69] width 298 height 7
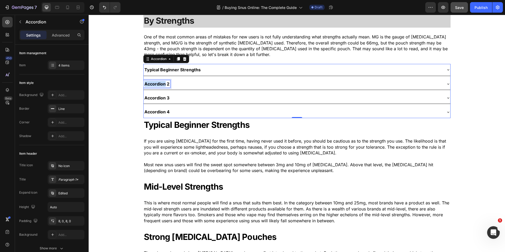
click at [159, 84] on p "Accordion 2" at bounding box center [156, 84] width 25 height 6
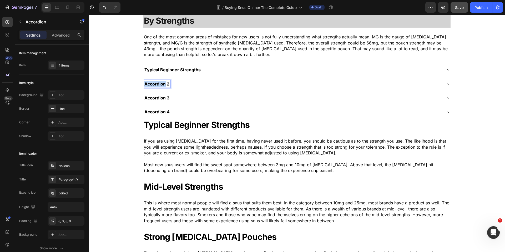
click at [159, 84] on p "Accordion 2" at bounding box center [156, 84] width 25 height 6
click at [202, 83] on div "Mid-Level Strengths" at bounding box center [293, 83] width 298 height 7
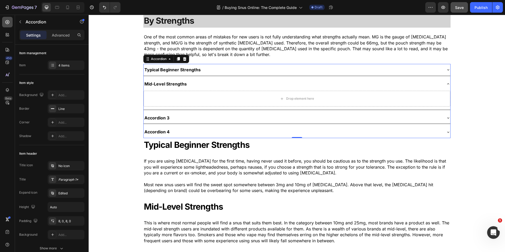
click at [5, 24] on icon at bounding box center [7, 21] width 5 height 5
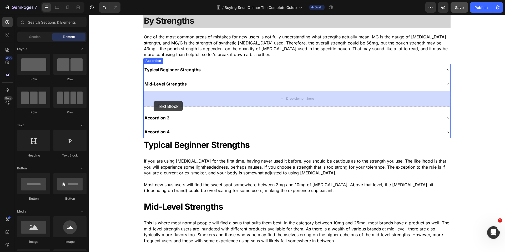
drag, startPoint x: 170, startPoint y: 149, endPoint x: 155, endPoint y: 104, distance: 46.7
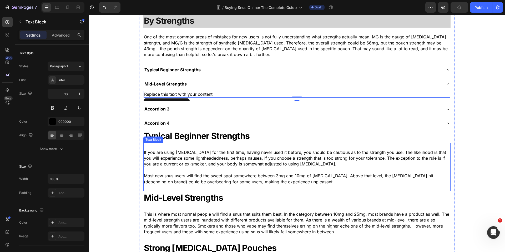
scroll to position [796, 0]
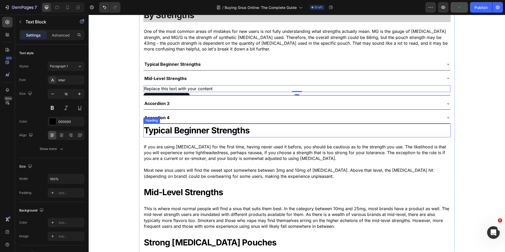
click at [185, 130] on strong "Typical Beginner Strengths" at bounding box center [197, 130] width 106 height 10
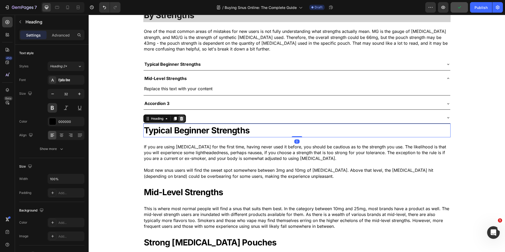
click at [180, 120] on icon at bounding box center [181, 119] width 3 height 4
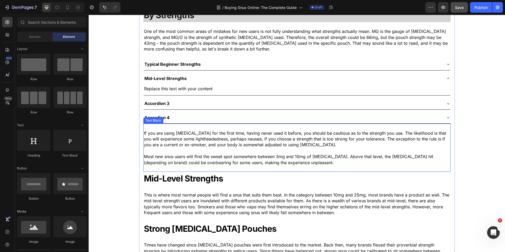
drag, startPoint x: 178, startPoint y: 143, endPoint x: 178, endPoint y: 140, distance: 2.6
click at [178, 143] on p "If you are using [MEDICAL_DATA] for the first time, having never used it before…" at bounding box center [297, 139] width 306 height 18
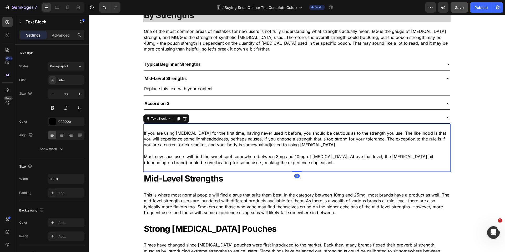
drag, startPoint x: 184, startPoint y: 119, endPoint x: 182, endPoint y: 146, distance: 27.4
click at [184, 119] on icon at bounding box center [184, 119] width 3 height 4
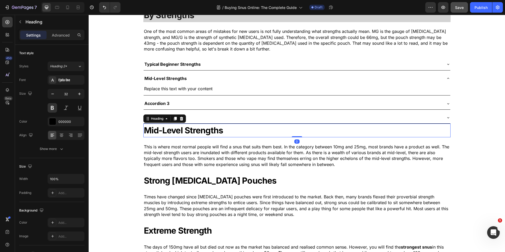
click at [171, 130] on strong "Mid-Level Strengths" at bounding box center [183, 130] width 79 height 10
click at [180, 119] on icon at bounding box center [181, 119] width 3 height 4
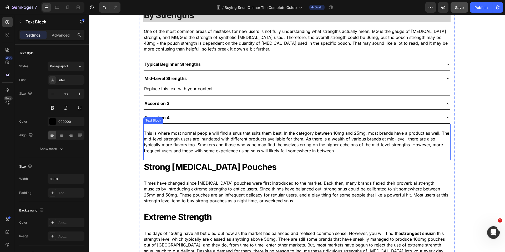
click at [178, 150] on p "This is where most normal people will find a snus that suits them best. In the …" at bounding box center [297, 142] width 306 height 24
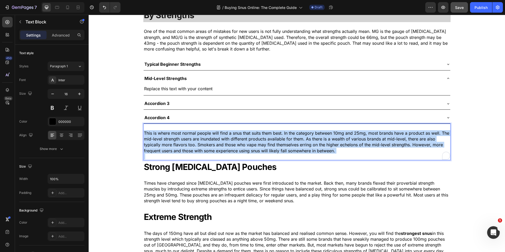
click at [178, 150] on p "This is where most normal people will find a snus that suits them best. In the …" at bounding box center [297, 142] width 306 height 24
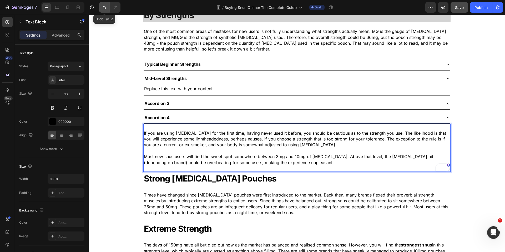
click at [104, 6] on icon "Undo/Redo" at bounding box center [104, 7] width 5 height 5
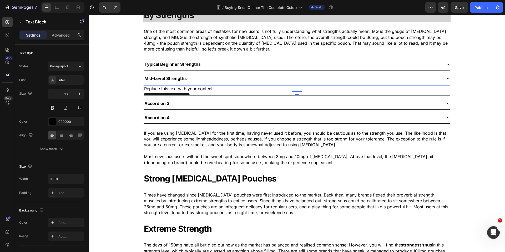
click at [187, 89] on div "Replace this text with your content" at bounding box center [297, 88] width 307 height 7
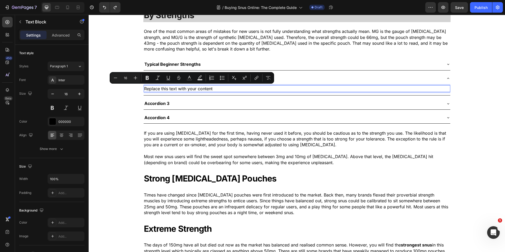
click at [187, 89] on p "Replace this text with your content" at bounding box center [297, 89] width 306 height 6
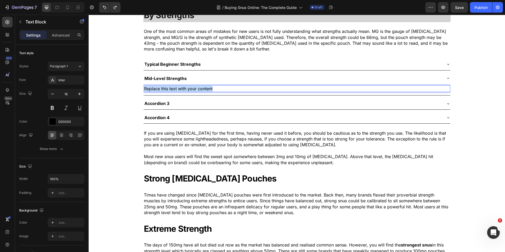
click at [187, 89] on p "Replace this text with your content" at bounding box center [297, 89] width 306 height 6
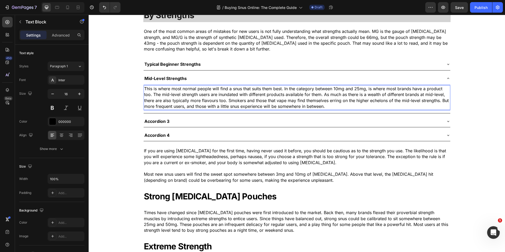
click at [241, 97] on p "This is where most normal people will find a snus that suits them best. In the …" at bounding box center [297, 98] width 306 height 24
click at [171, 149] on p "If you are using [MEDICAL_DATA] for the first time, having never used it before…" at bounding box center [297, 157] width 306 height 18
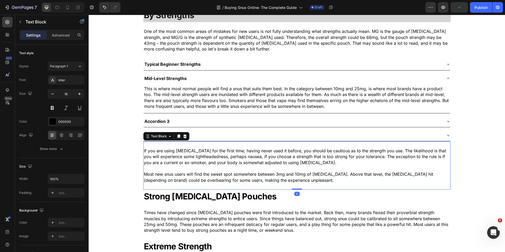
click at [186, 137] on icon at bounding box center [185, 136] width 4 height 4
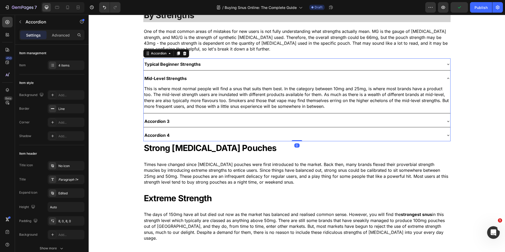
click at [160, 122] on p "Accordion 3" at bounding box center [156, 121] width 25 height 6
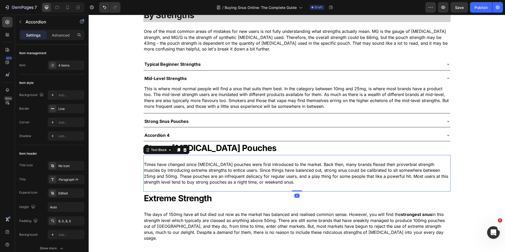
click at [196, 174] on p "Times have changed since [MEDICAL_DATA] pouches were first introduced to the ma…" at bounding box center [297, 173] width 306 height 24
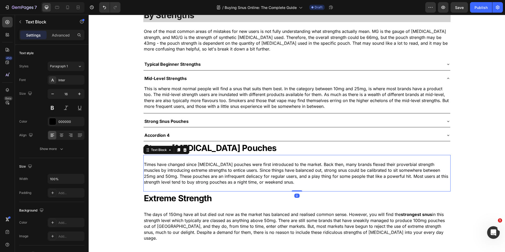
click at [196, 174] on p "Times have changed since [MEDICAL_DATA] pouches were first introduced to the ma…" at bounding box center [297, 173] width 306 height 24
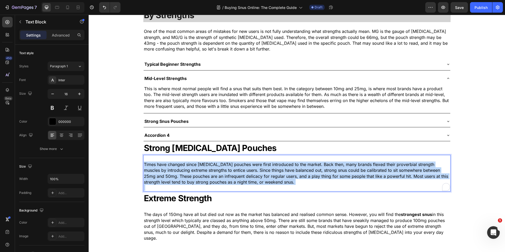
click at [196, 174] on p "Times have changed since [MEDICAL_DATA] pouches were first introduced to the ma…" at bounding box center [297, 173] width 306 height 24
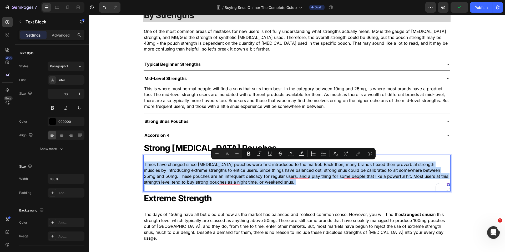
copy p "Times have changed since [MEDICAL_DATA] pouches were first introduced to the ma…"
click at [209, 121] on div "Strong Snus Pouches" at bounding box center [293, 121] width 298 height 7
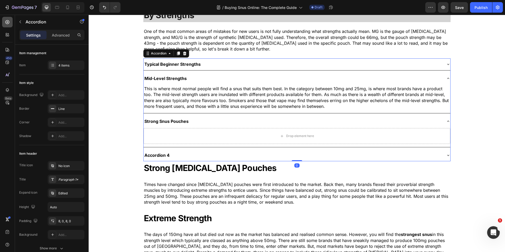
click at [9, 24] on icon at bounding box center [7, 21] width 5 height 5
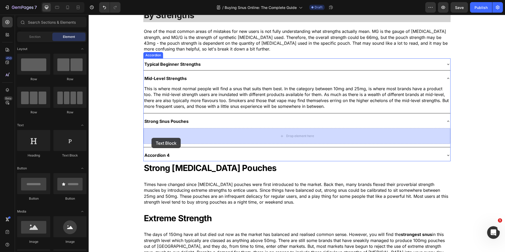
drag, startPoint x: 162, startPoint y: 158, endPoint x: 159, endPoint y: 138, distance: 20.2
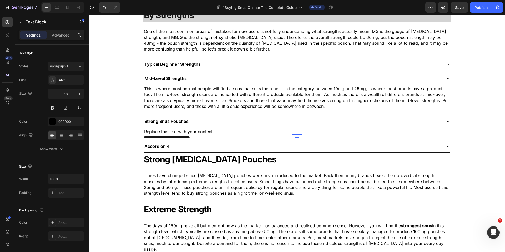
click at [174, 131] on div "Replace this text with your content" at bounding box center [297, 131] width 307 height 7
click at [174, 131] on p "Replace this text with your content" at bounding box center [297, 132] width 306 height 6
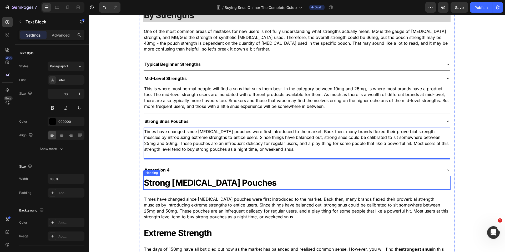
click at [170, 182] on strong "Strong [MEDICAL_DATA] Pouches" at bounding box center [210, 183] width 133 height 10
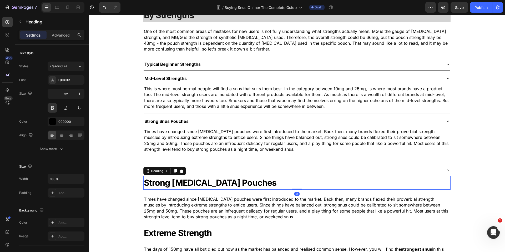
click at [183, 171] on icon at bounding box center [181, 171] width 4 height 4
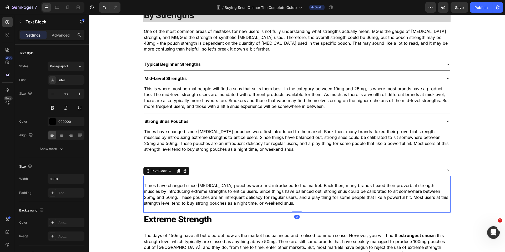
drag, startPoint x: 165, startPoint y: 185, endPoint x: 165, endPoint y: 180, distance: 4.5
click at [165, 185] on p "Times have changed since [MEDICAL_DATA] pouches were first introduced to the ma…" at bounding box center [297, 195] width 306 height 24
click at [185, 173] on icon at bounding box center [184, 171] width 3 height 4
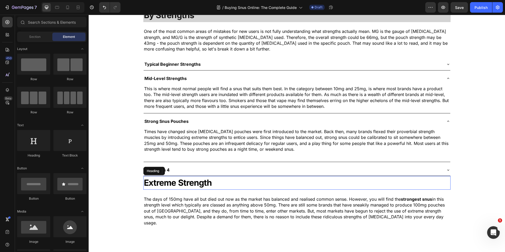
click at [171, 184] on strong "Extreme Strength" at bounding box center [178, 183] width 68 height 10
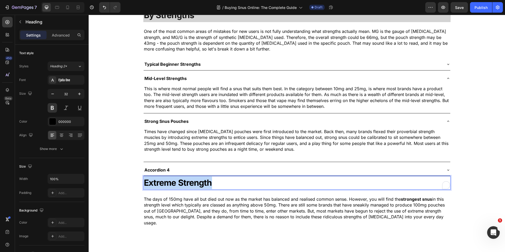
click at [171, 184] on strong "Extreme Strength" at bounding box center [178, 183] width 68 height 10
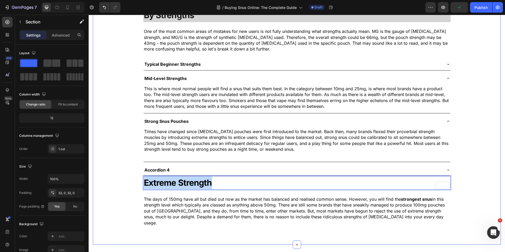
click at [118, 185] on div "How to Choose The Right Snus (or [MEDICAL_DATA] Pouch) Heading Choosing the rig…" at bounding box center [297, 89] width 408 height 294
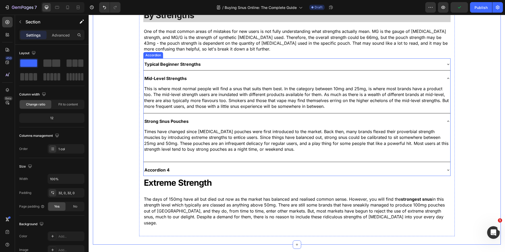
click at [157, 168] on p "Accordion 4" at bounding box center [156, 170] width 25 height 6
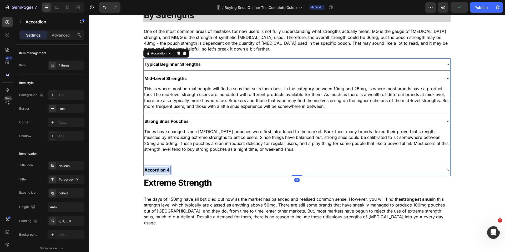
click at [157, 168] on p "Accordion 4" at bounding box center [156, 170] width 25 height 6
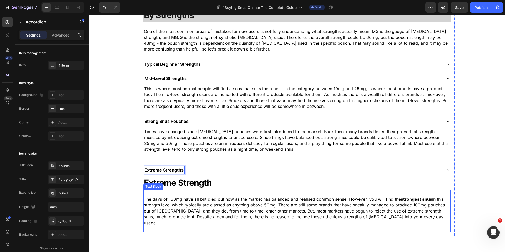
click at [171, 211] on p "The days of 150mg have all but died out now as the market has balanced and real…" at bounding box center [297, 210] width 306 height 29
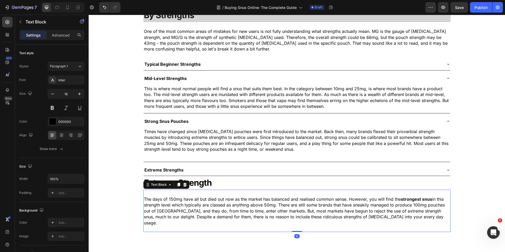
click at [171, 211] on p "The days of 150mg have all but died out now as the market has balanced and real…" at bounding box center [297, 210] width 306 height 29
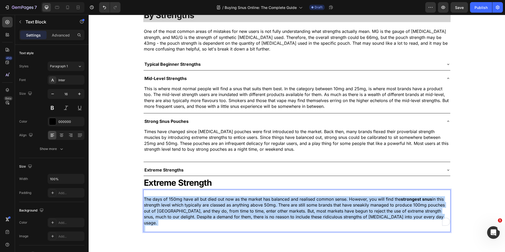
click at [171, 211] on p "The days of 150mg have all but died out now as the market has balanced and real…" at bounding box center [297, 210] width 306 height 29
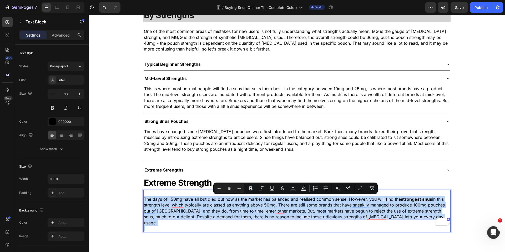
copy p "The days of 150mg have all but died out now as the market has balanced and real…"
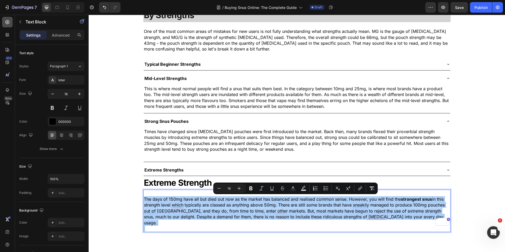
click at [5, 26] on div at bounding box center [7, 22] width 11 height 11
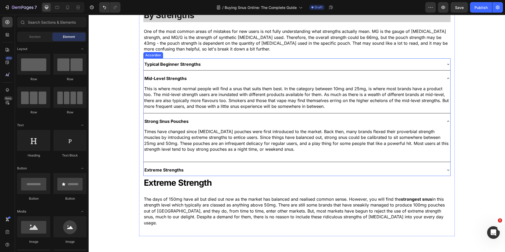
click at [191, 172] on div "Extreme Strengths" at bounding box center [293, 169] width 298 height 7
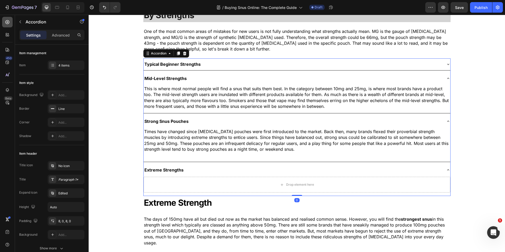
click at [11, 22] on div at bounding box center [7, 22] width 11 height 11
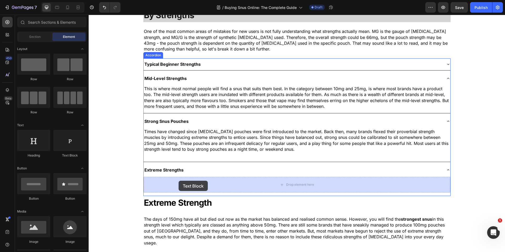
drag, startPoint x: 158, startPoint y: 156, endPoint x: 179, endPoint y: 181, distance: 32.7
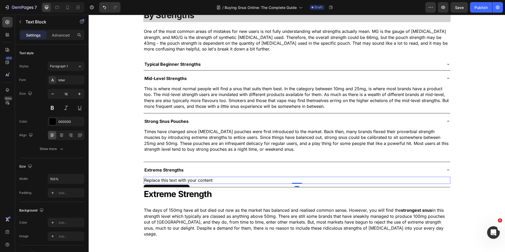
click at [191, 181] on div "Replace this text with your content" at bounding box center [297, 180] width 307 height 7
click at [191, 181] on p "Replace this text with your content" at bounding box center [297, 180] width 306 height 6
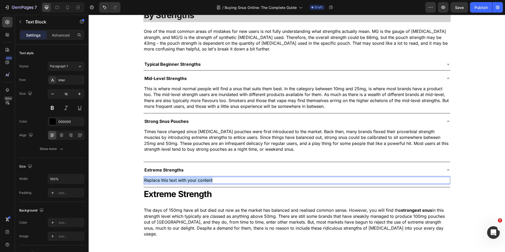
click at [191, 181] on p "Replace this text with your content" at bounding box center [297, 180] width 306 height 6
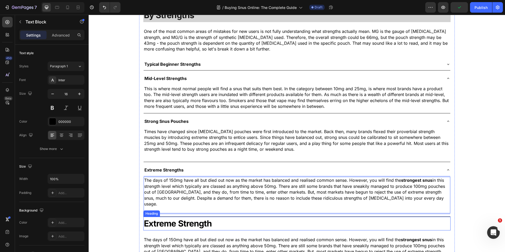
click at [155, 218] on strong "Extreme Strength" at bounding box center [178, 223] width 68 height 10
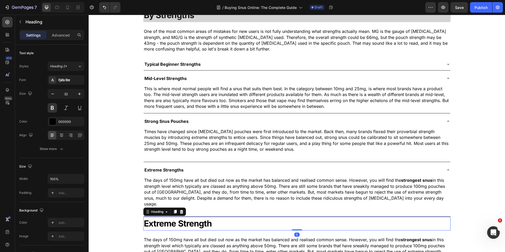
click at [181, 210] on icon at bounding box center [181, 212] width 4 height 4
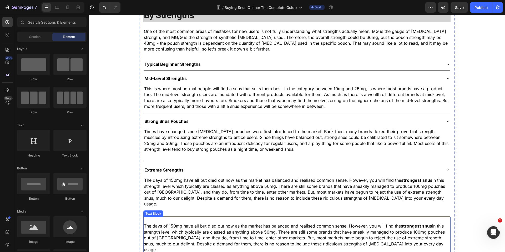
click at [177, 223] on p "The days of 150mg have all but died out now as the market has balanced and real…" at bounding box center [297, 237] width 306 height 29
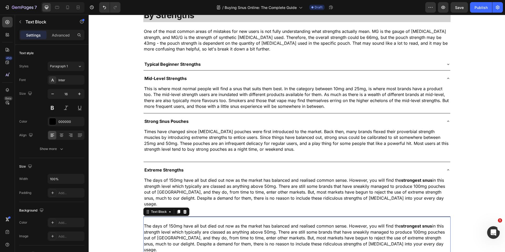
click at [184, 210] on icon at bounding box center [185, 212] width 4 height 4
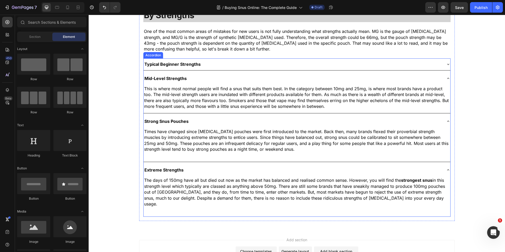
click at [198, 77] on div "Mid-Level Strengths" at bounding box center [293, 78] width 298 height 7
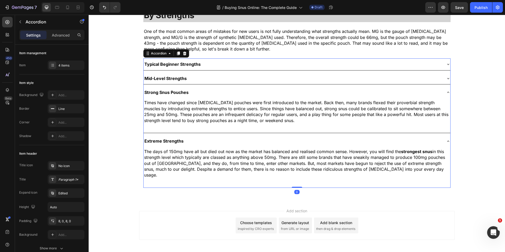
click at [200, 90] on div "Strong Snus Pouches" at bounding box center [293, 92] width 298 height 7
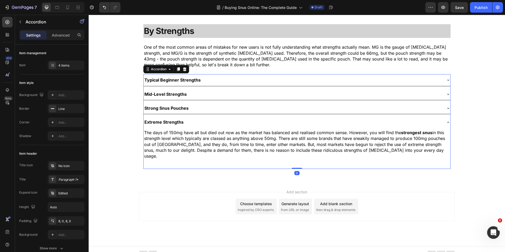
scroll to position [779, 0]
click at [194, 122] on div "Extreme Strengths" at bounding box center [293, 122] width 298 height 7
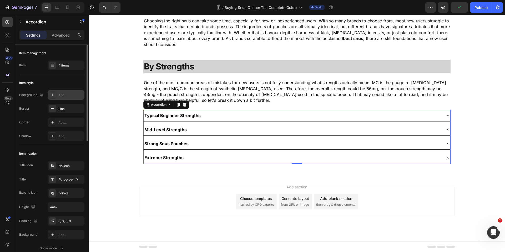
scroll to position [0, 0]
click at [51, 108] on rect at bounding box center [52, 108] width 3 height 1
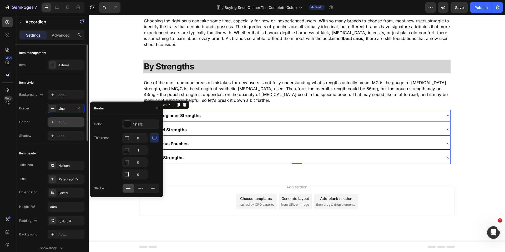
click at [67, 120] on div "Add..." at bounding box center [70, 122] width 25 height 5
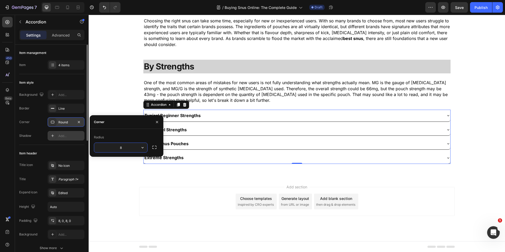
click at [68, 136] on div "Add..." at bounding box center [70, 136] width 25 height 5
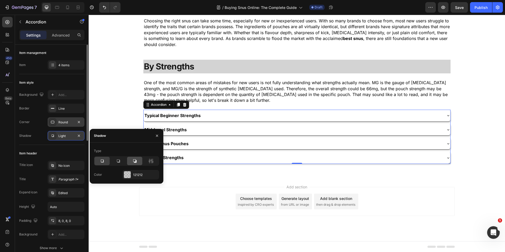
click at [136, 164] on div at bounding box center [134, 161] width 15 height 8
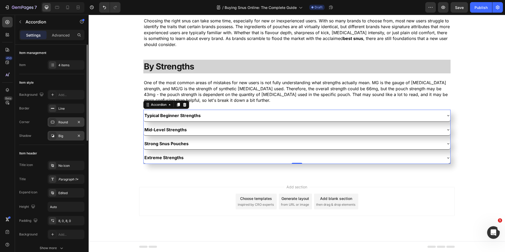
click at [212, 117] on div "Typical Beginner Strengths" at bounding box center [293, 115] width 298 height 7
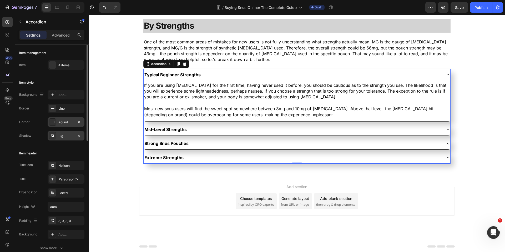
click at [221, 72] on div "Typical Beginner Strengths" at bounding box center [293, 74] width 298 height 7
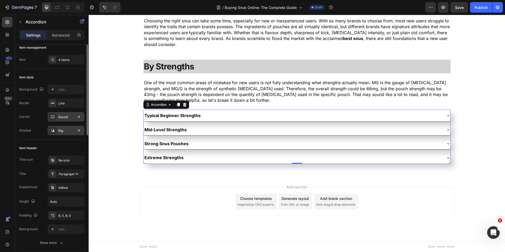
scroll to position [0, 0]
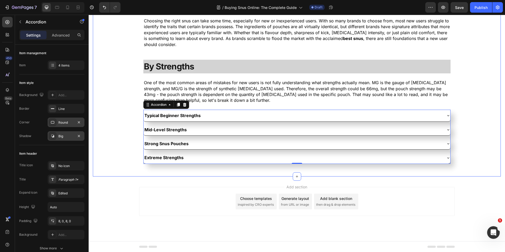
click at [123, 97] on div "How to Choose The Right Snus (or [MEDICAL_DATA] Pouch) Heading Choosing the rig…" at bounding box center [297, 81] width 408 height 174
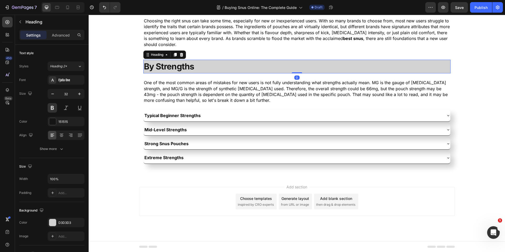
drag, startPoint x: 226, startPoint y: 63, endPoint x: 217, endPoint y: 61, distance: 9.9
click at [226, 63] on p "⁠⁠⁠⁠⁠⁠⁠ By Strengths" at bounding box center [297, 66] width 306 height 13
click at [175, 53] on icon at bounding box center [175, 55] width 3 height 4
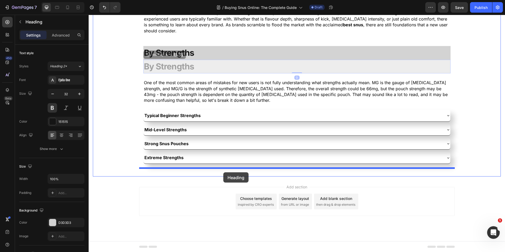
drag, startPoint x: 146, startPoint y: 54, endPoint x: 223, endPoint y: 172, distance: 140.6
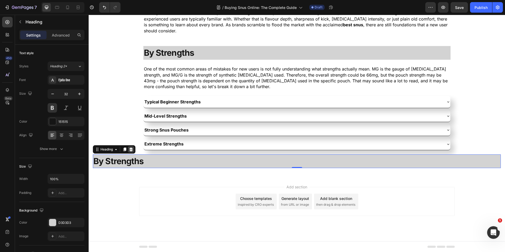
click at [132, 150] on icon at bounding box center [130, 150] width 3 height 4
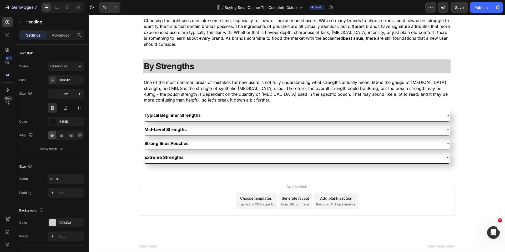
scroll to position [744, 0]
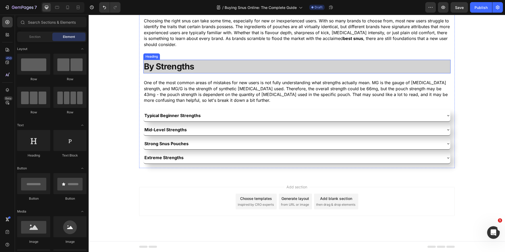
click at [197, 63] on p "⁠⁠⁠⁠⁠⁠⁠ By Strengths" at bounding box center [297, 66] width 306 height 13
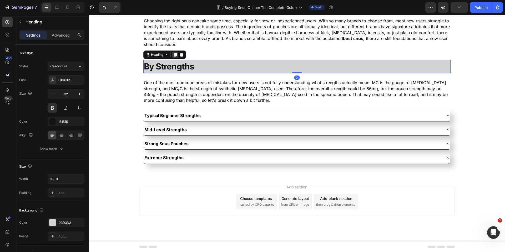
click at [176, 54] on icon at bounding box center [175, 55] width 3 height 4
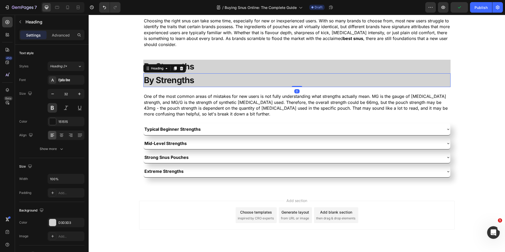
scroll to position [758, 0]
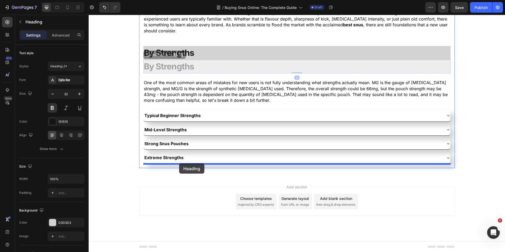
drag, startPoint x: 146, startPoint y: 55, endPoint x: 179, endPoint y: 163, distance: 113.1
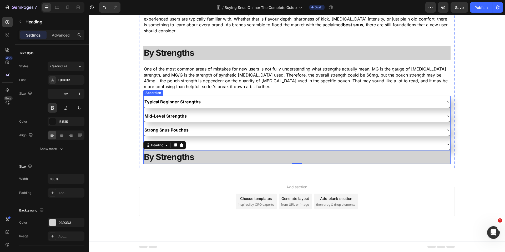
click at [255, 108] on div "Typical Beginner Strengths Mid-Level Strengths Strong Snus Pouches Extreme Stre…" at bounding box center [296, 123] width 307 height 54
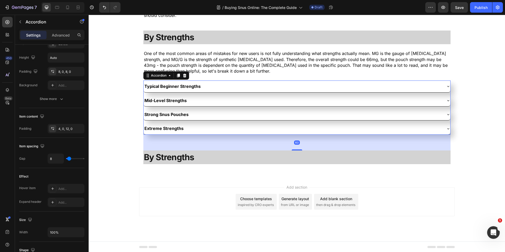
scroll to position [774, 0]
drag, startPoint x: 298, startPoint y: 149, endPoint x: 299, endPoint y: 165, distance: 15.8
click at [299, 165] on div "Choosing the right snus can take some time, especially for new or inexperienced…" at bounding box center [297, 73] width 316 height 190
type input "100%"
type input "100"
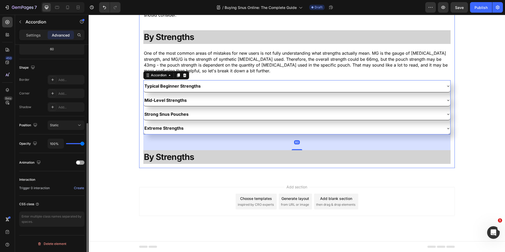
scroll to position [121, 0]
click at [216, 62] on p "One of the most common areas of mistakes for new users is not fully understandi…" at bounding box center [297, 62] width 306 height 24
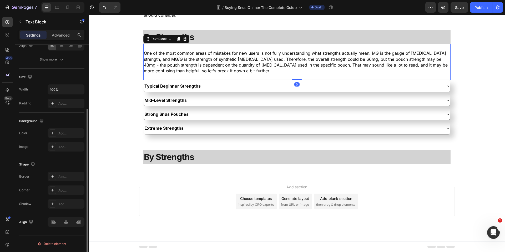
scroll to position [0, 0]
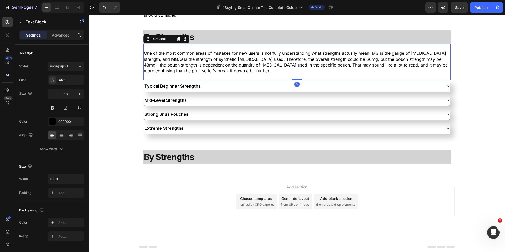
drag, startPoint x: 177, startPoint y: 38, endPoint x: 165, endPoint y: 41, distance: 12.5
click at [177, 38] on icon at bounding box center [178, 39] width 4 height 4
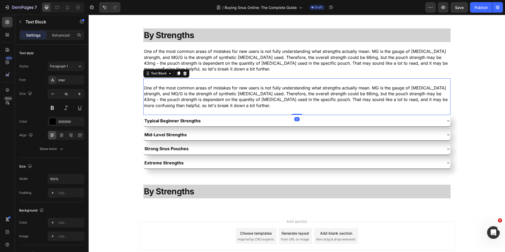
scroll to position [760, 0]
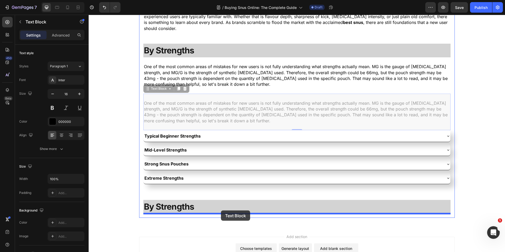
drag, startPoint x: 147, startPoint y: 89, endPoint x: 221, endPoint y: 210, distance: 141.6
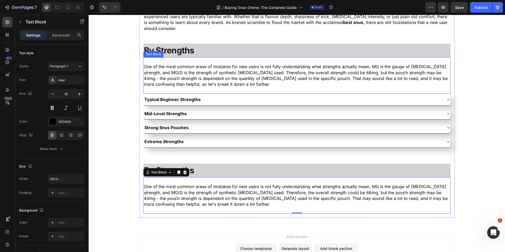
click at [215, 82] on p "One of the most common areas of mistakes for new users is not fully understandi…" at bounding box center [297, 76] width 306 height 24
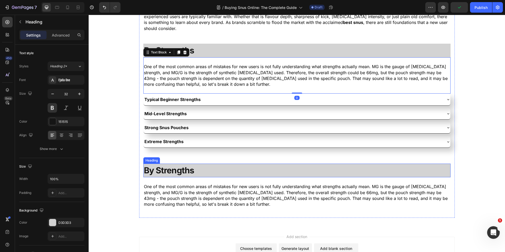
click at [185, 169] on strong "By Strengths" at bounding box center [169, 170] width 50 height 10
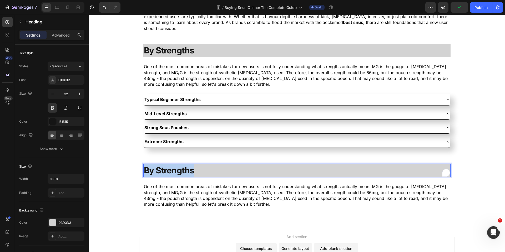
click at [185, 169] on strong "By Strengths" at bounding box center [169, 170] width 50 height 10
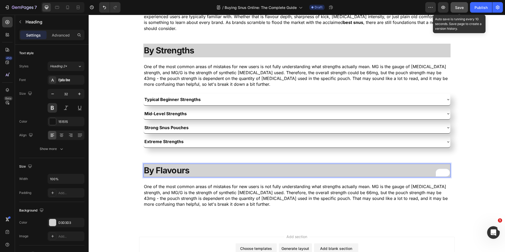
click at [464, 6] on button "Save" at bounding box center [459, 7] width 17 height 11
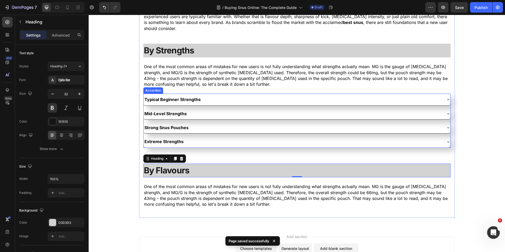
click at [234, 96] on div "Typical Beginner Strengths" at bounding box center [293, 99] width 298 height 7
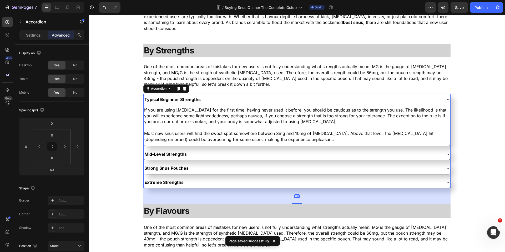
click at [234, 96] on div "Typical Beginner Strengths" at bounding box center [293, 99] width 298 height 7
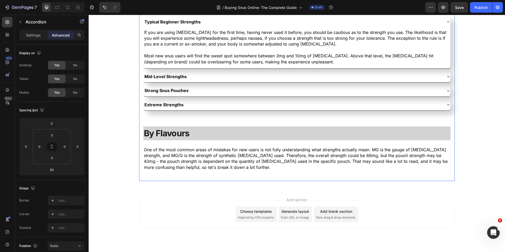
scroll to position [842, 0]
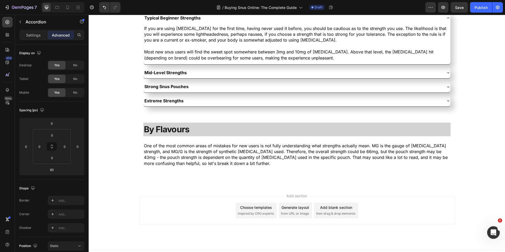
click at [218, 100] on div "Extreme Strengths" at bounding box center [293, 100] width 298 height 7
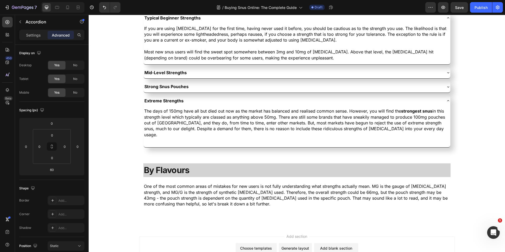
click at [251, 103] on div "Extreme Strengths" at bounding box center [293, 100] width 298 height 7
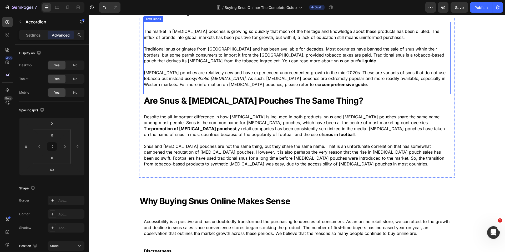
scroll to position [155, 0]
